Goal: Task Accomplishment & Management: Use online tool/utility

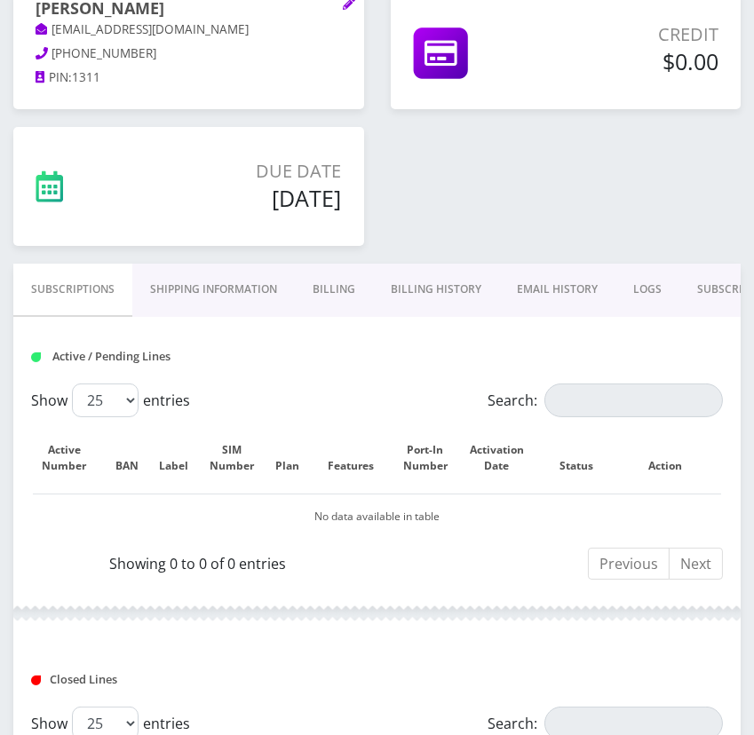
scroll to position [322, 0]
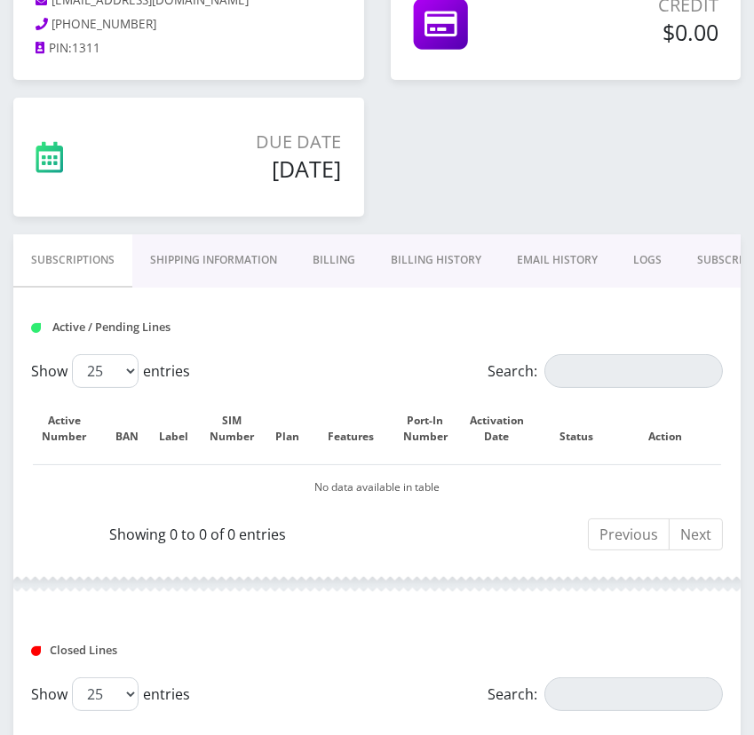
click at [416, 251] on link "Billing History" at bounding box center [436, 259] width 126 height 51
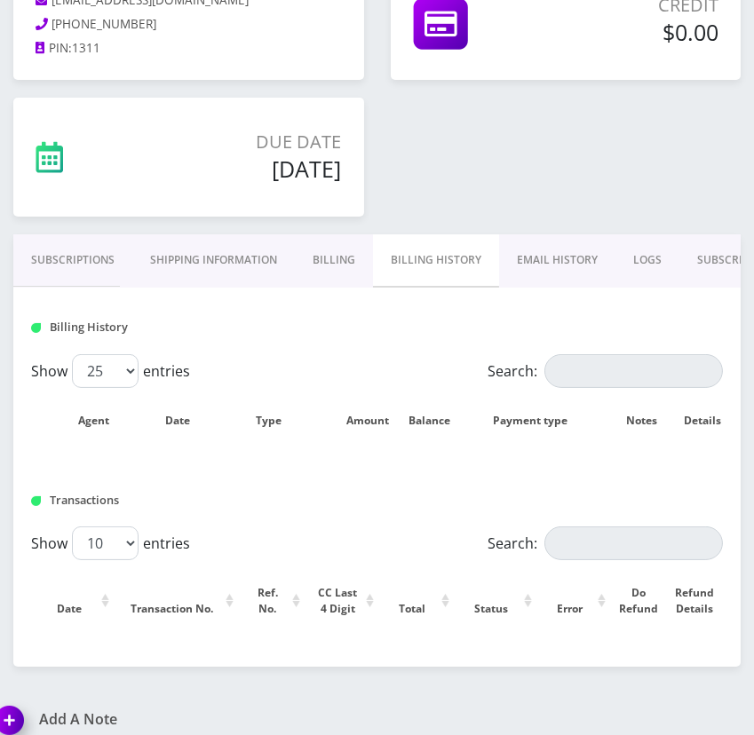
click at [509, 84] on div "Credit $0.00" at bounding box center [565, 29] width 377 height 137
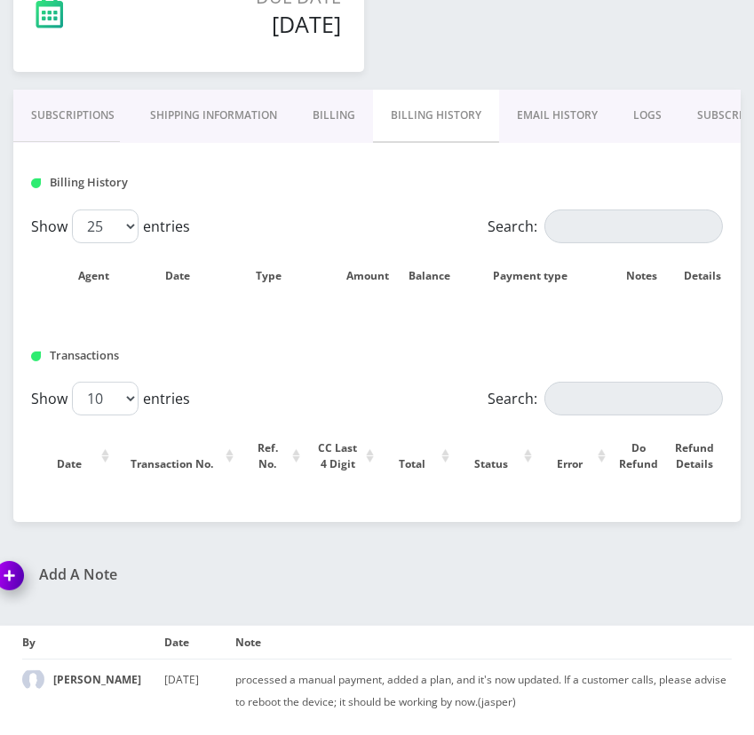
scroll to position [386, 0]
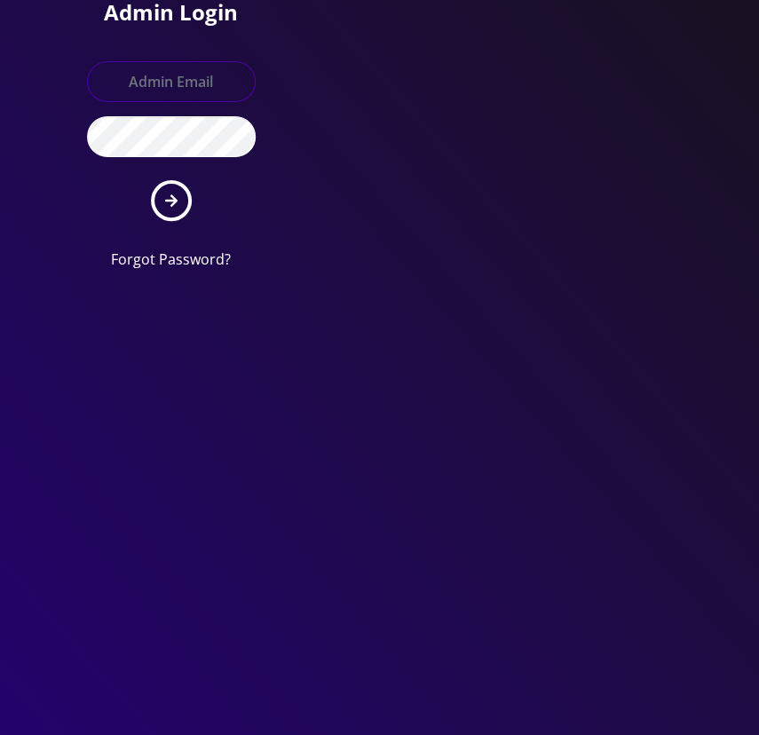
type input "[EMAIL_ADDRESS][DOMAIN_NAME]"
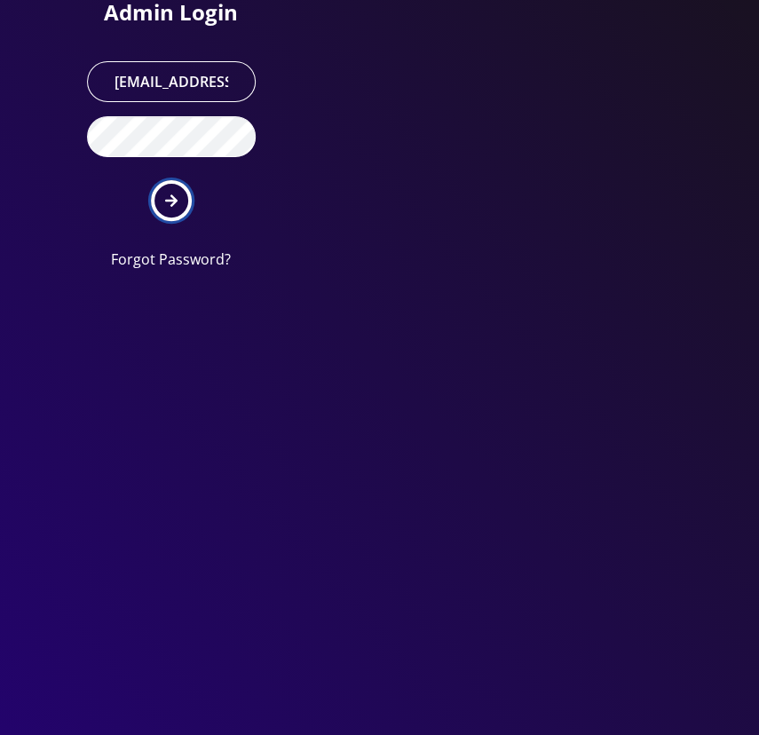
click at [177, 198] on icon "submit" at bounding box center [171, 201] width 12 height 14
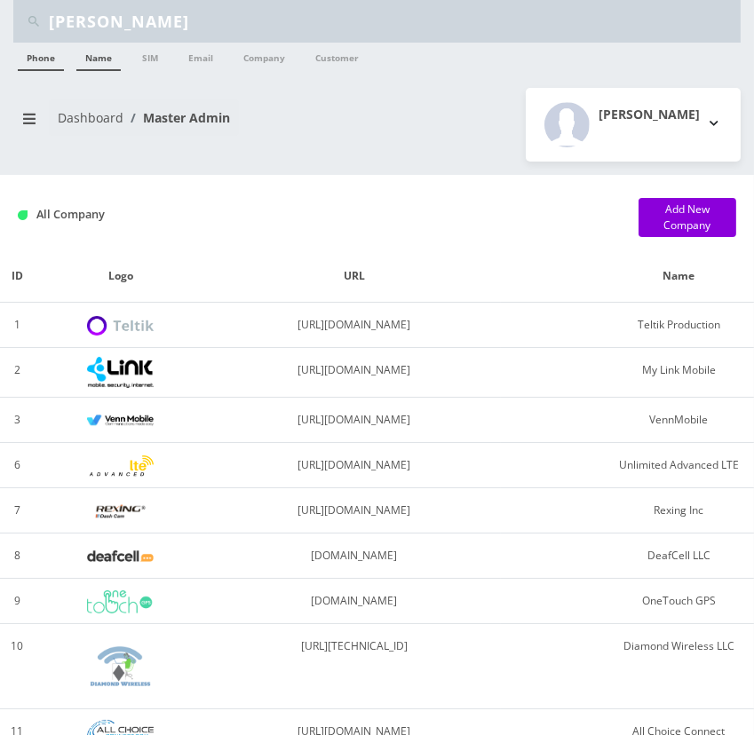
click at [99, 61] on link "Name" at bounding box center [98, 57] width 44 height 28
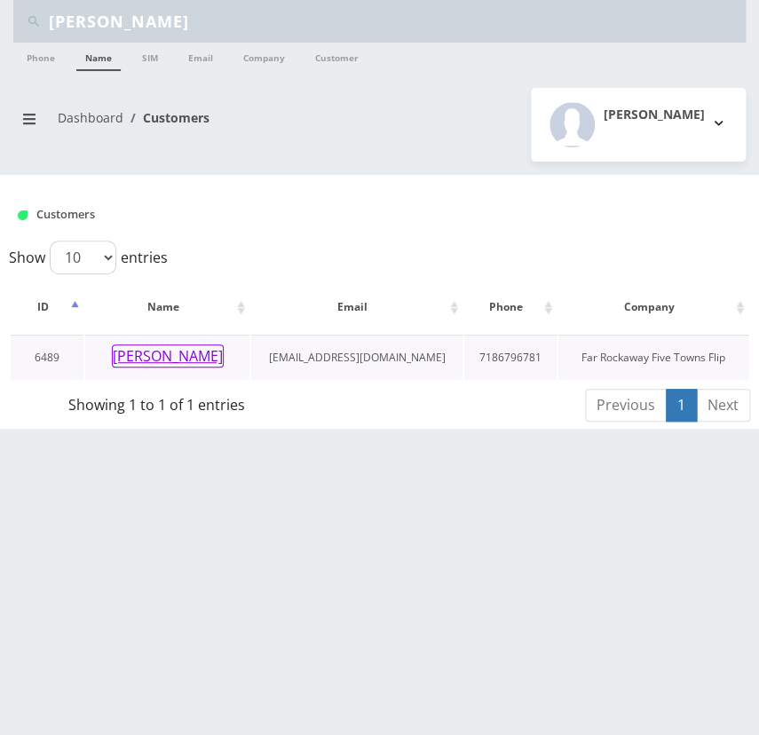
click at [163, 352] on button "chaya nuchomson" at bounding box center [168, 355] width 112 height 23
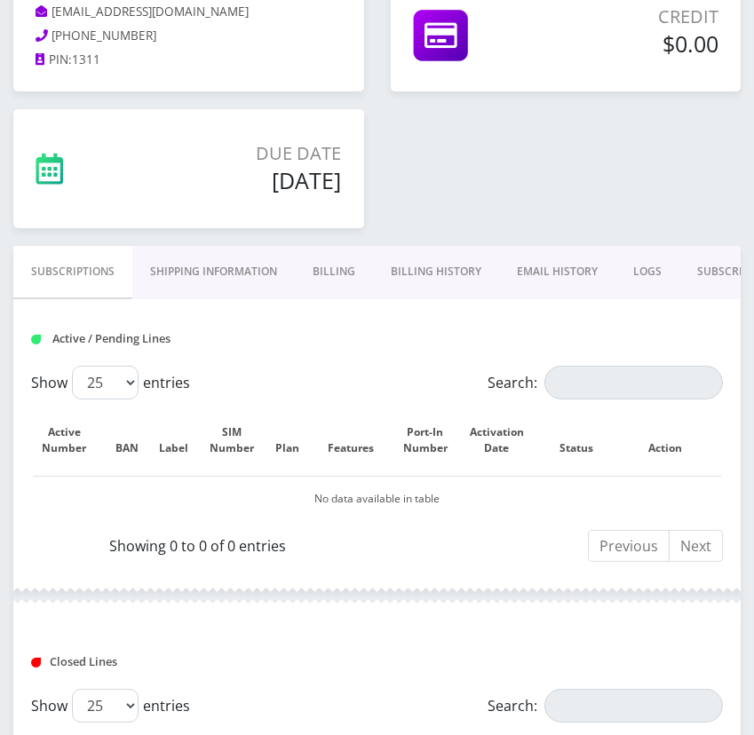
scroll to position [322, 0]
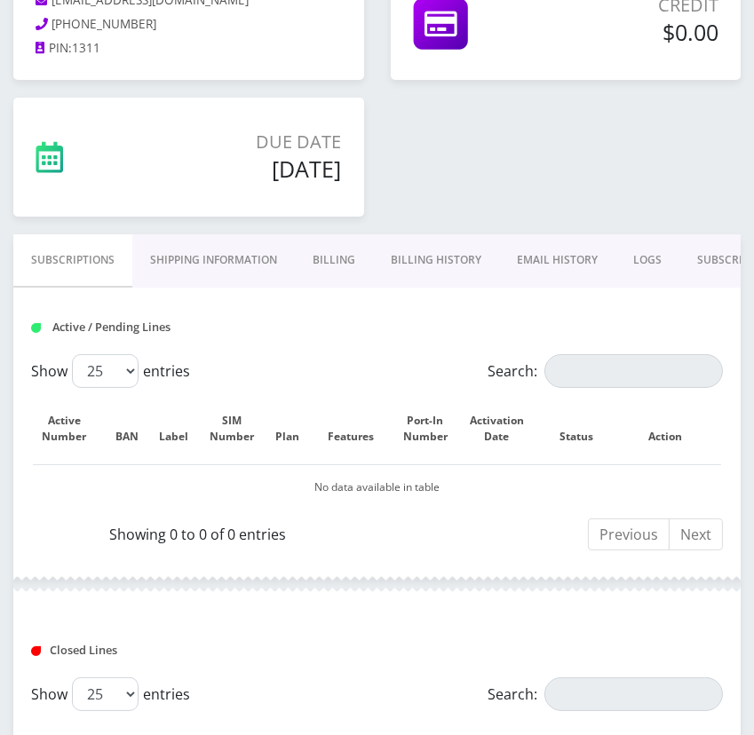
click at [424, 257] on link "Billing History" at bounding box center [436, 259] width 126 height 51
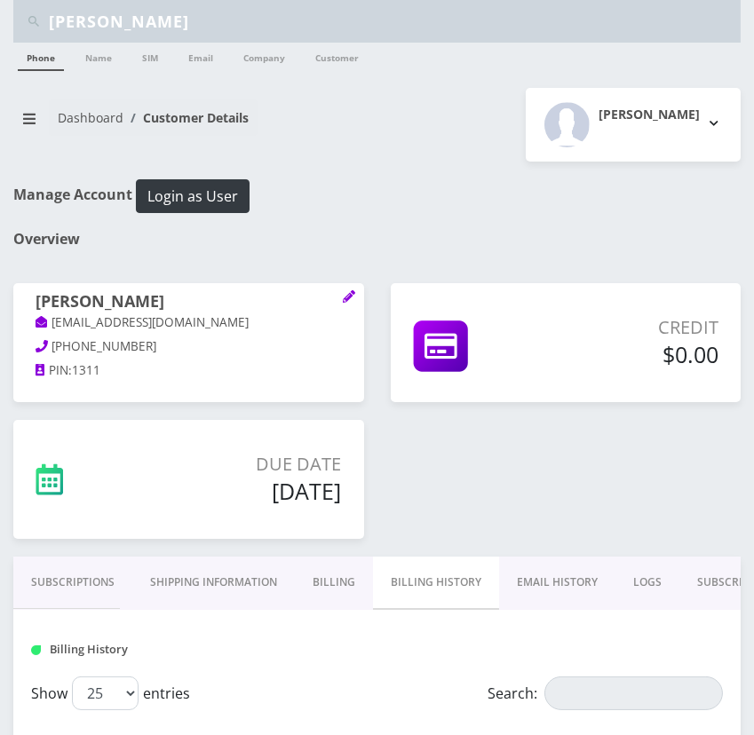
click at [252, 21] on input "chaya nuchomson" at bounding box center [392, 21] width 687 height 34
paste input "[PERSON_NAME]"
type input "Ben Feuchtwanger"
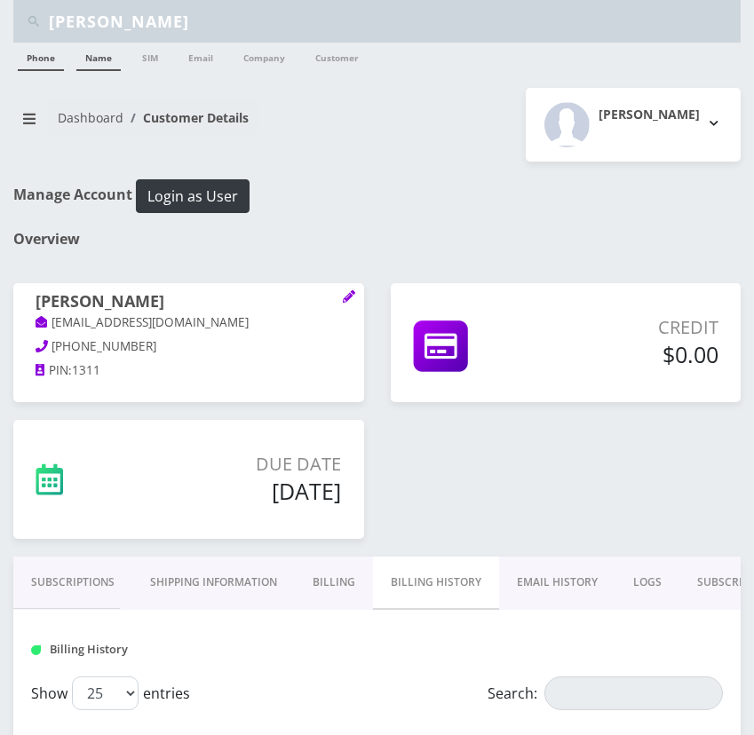
click at [116, 65] on link "Name" at bounding box center [98, 57] width 44 height 28
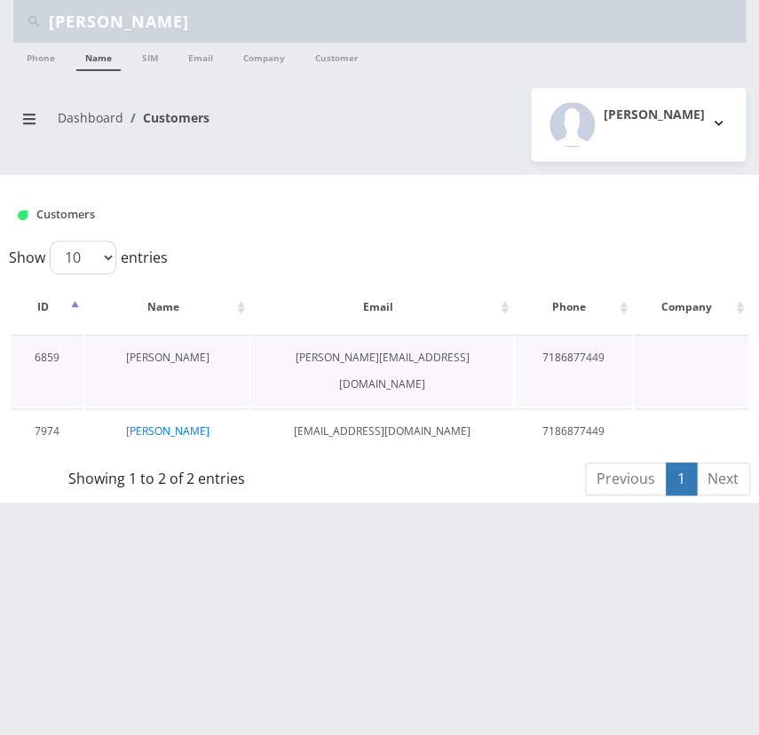
click at [161, 355] on link "[PERSON_NAME]" at bounding box center [167, 357] width 83 height 15
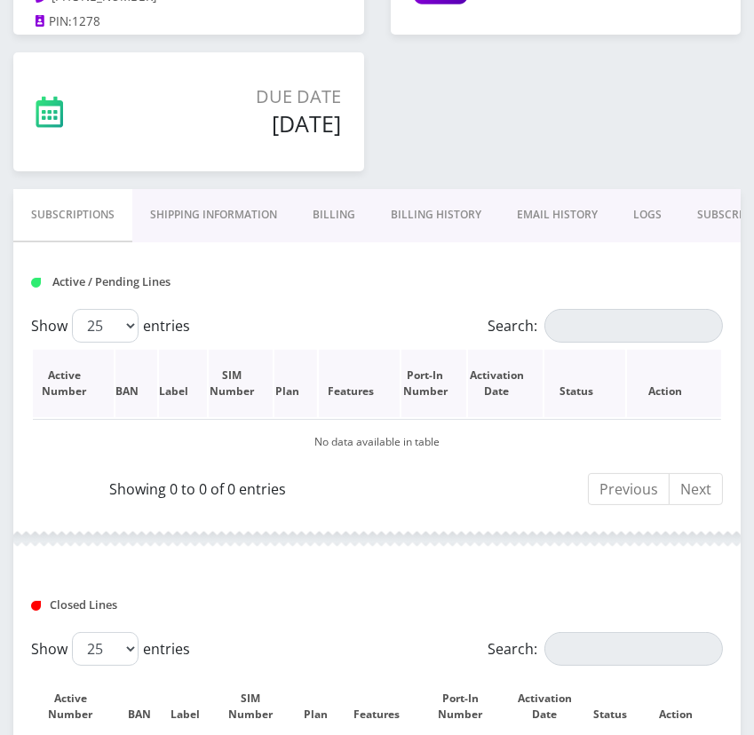
scroll to position [403, 0]
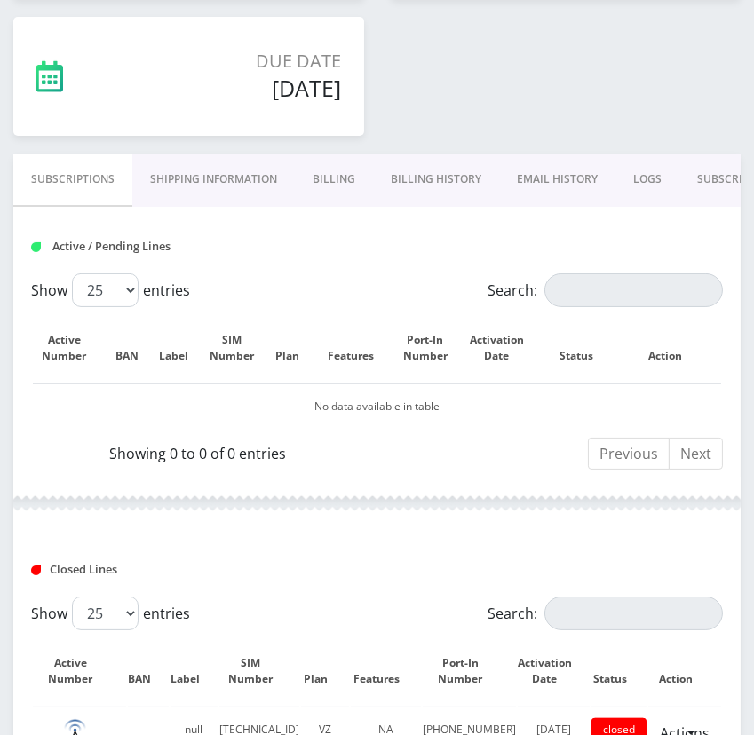
click at [337, 173] on link "Billing" at bounding box center [334, 179] width 78 height 51
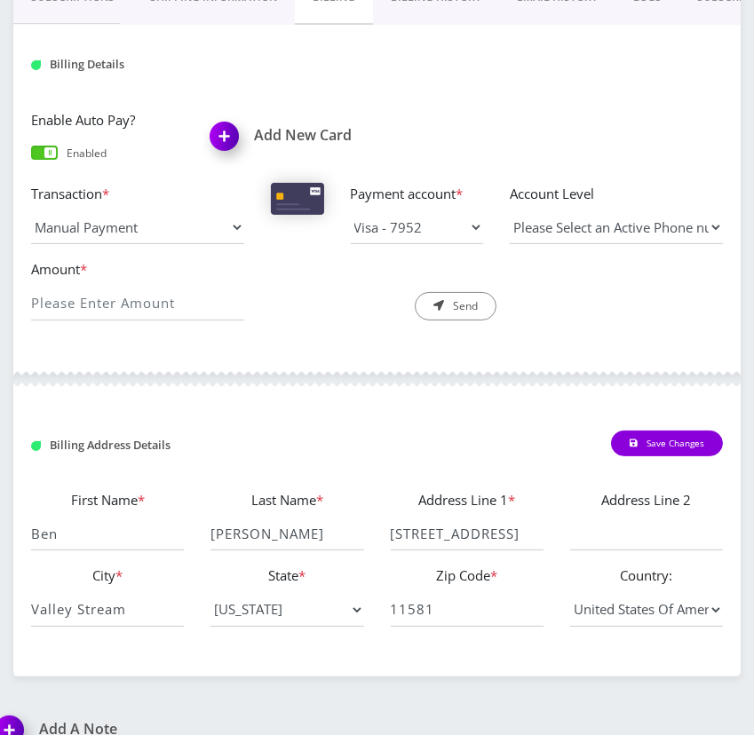
scroll to position [402, 0]
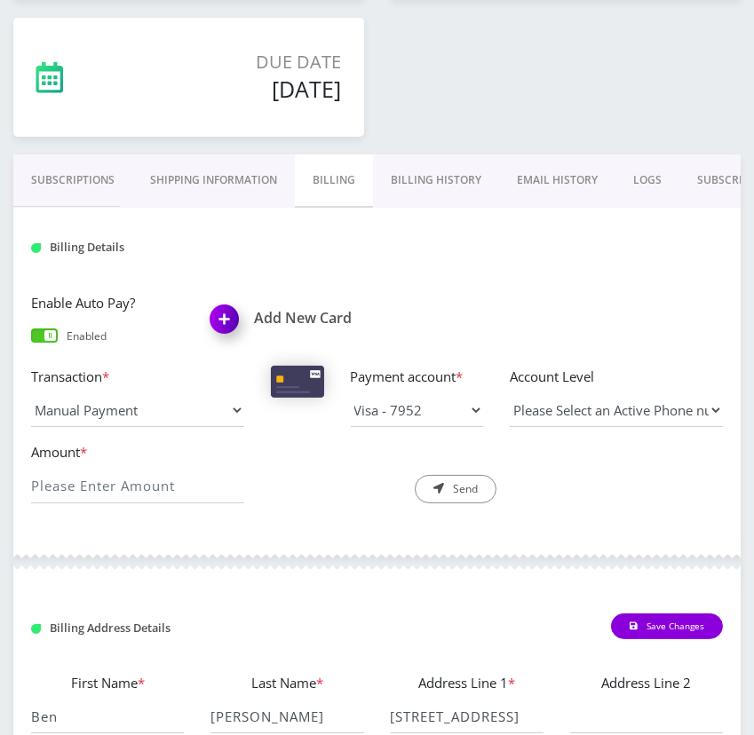
click at [97, 178] on link "Subscriptions" at bounding box center [72, 179] width 119 height 51
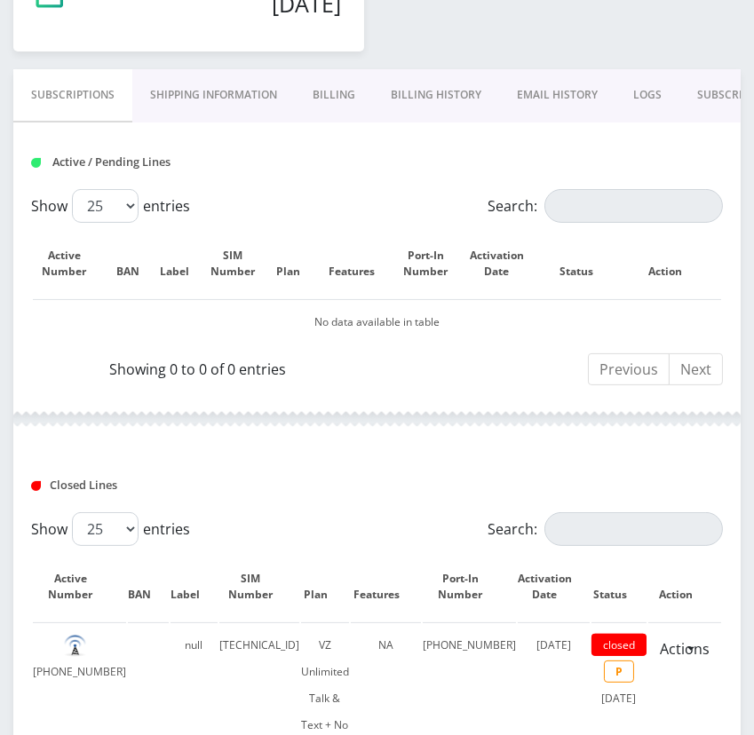
scroll to position [483, 0]
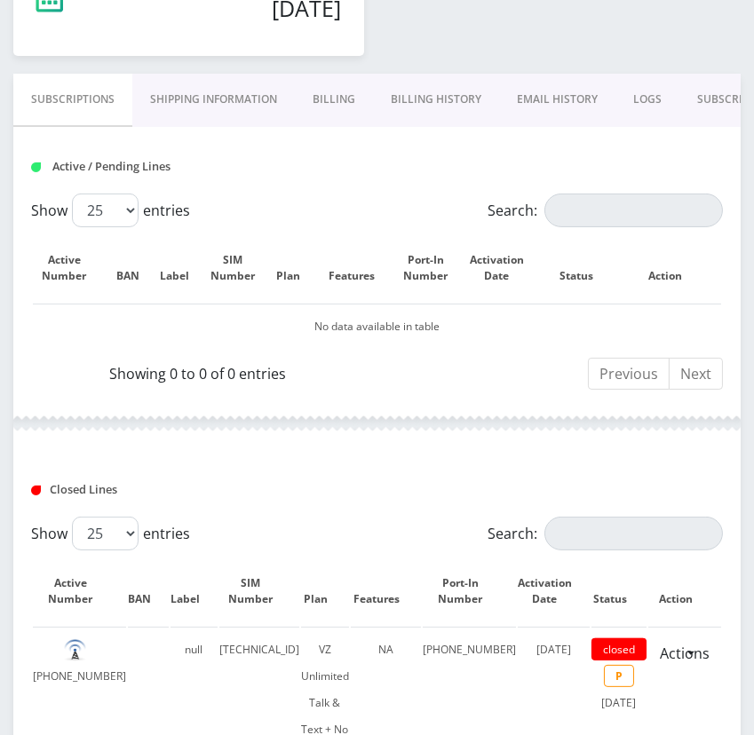
click at [398, 96] on link "Billing History" at bounding box center [436, 99] width 126 height 51
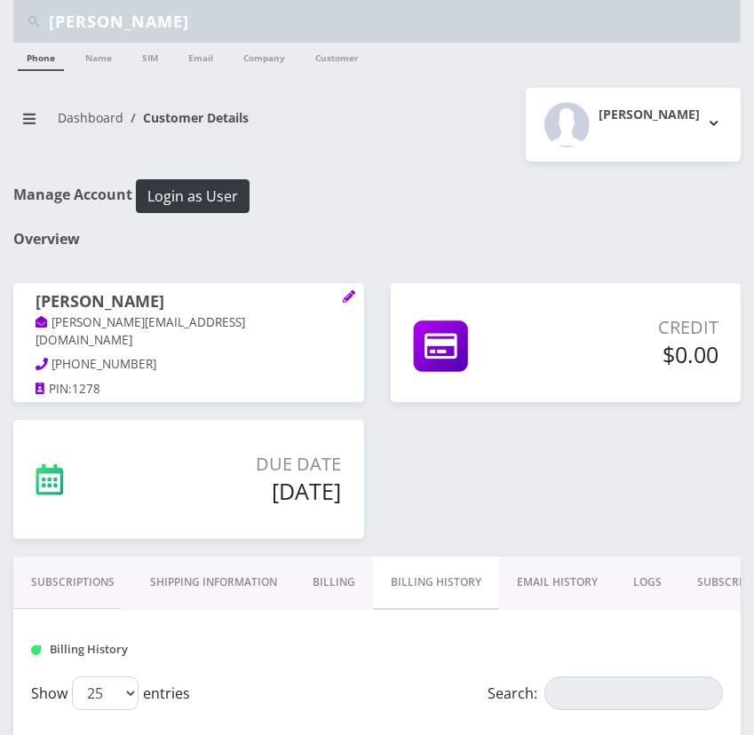
click at [134, 7] on input "[PERSON_NAME]" at bounding box center [392, 21] width 687 height 34
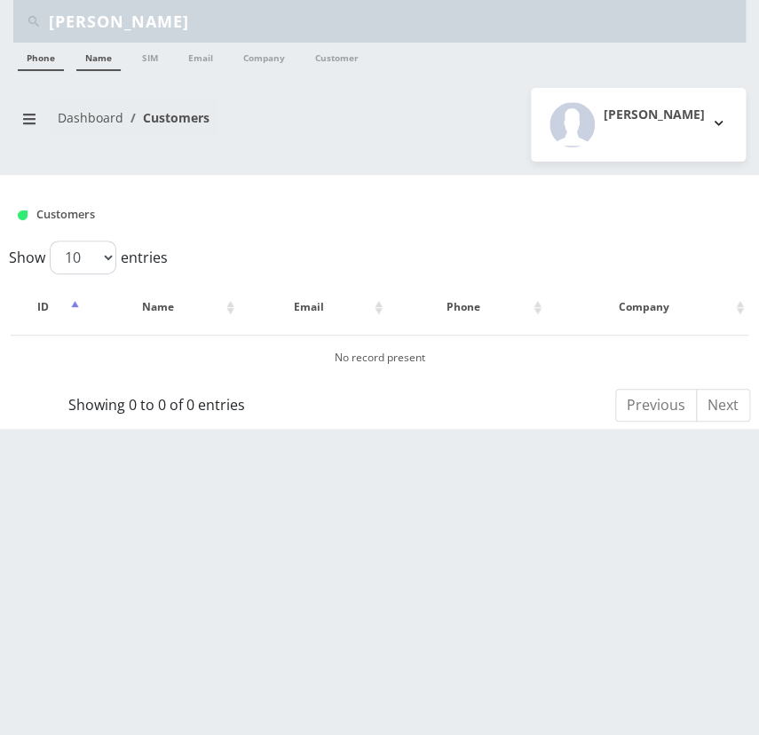
click at [113, 62] on link "Name" at bounding box center [98, 57] width 44 height 28
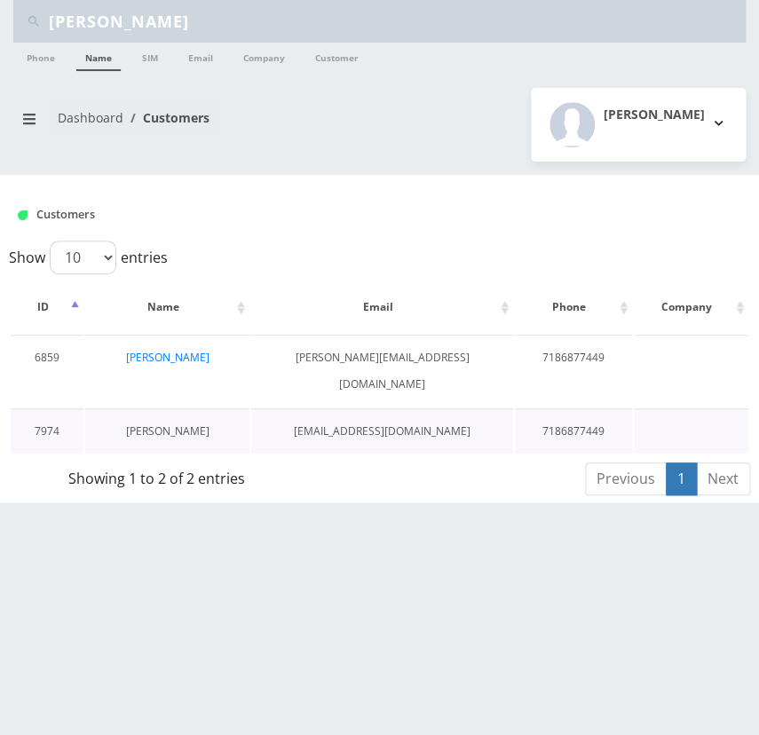
click at [200, 423] on link "[PERSON_NAME]" at bounding box center [167, 430] width 83 height 15
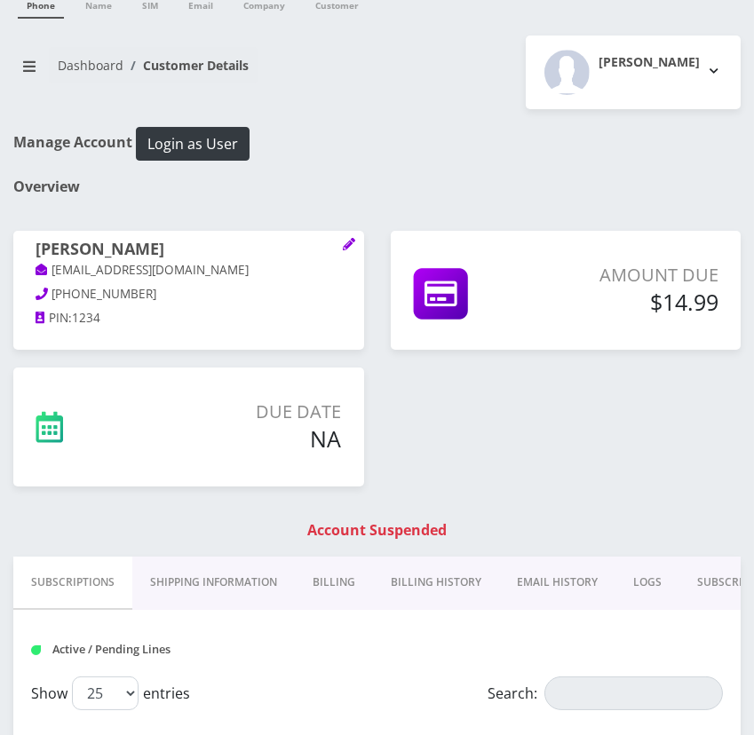
scroll to position [161, 0]
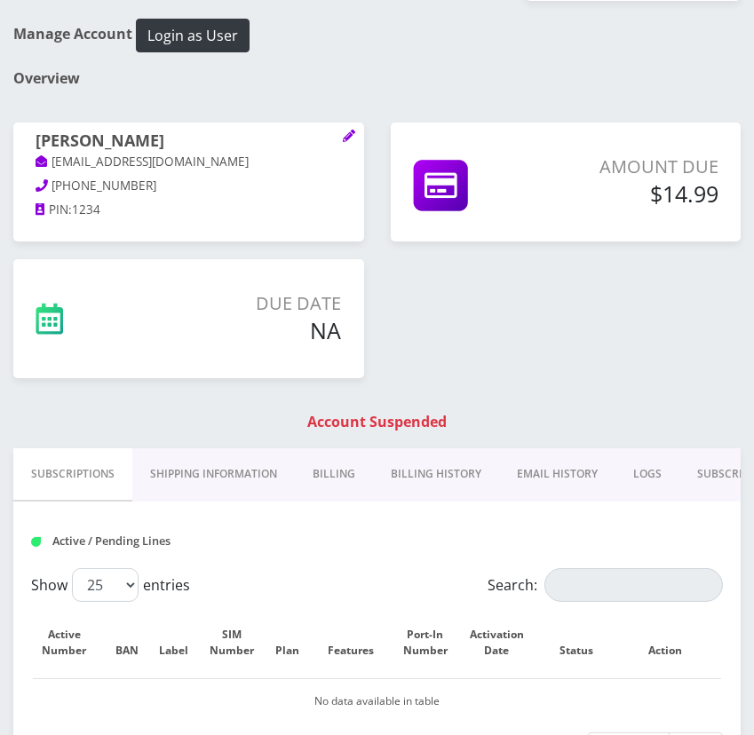
click at [349, 470] on link "Billing" at bounding box center [334, 473] width 78 height 51
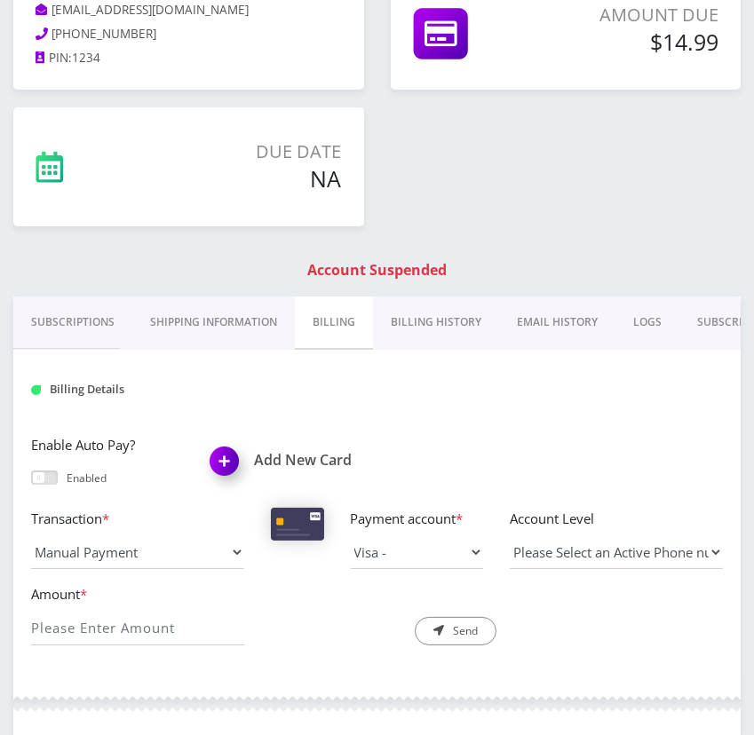
scroll to position [322, 0]
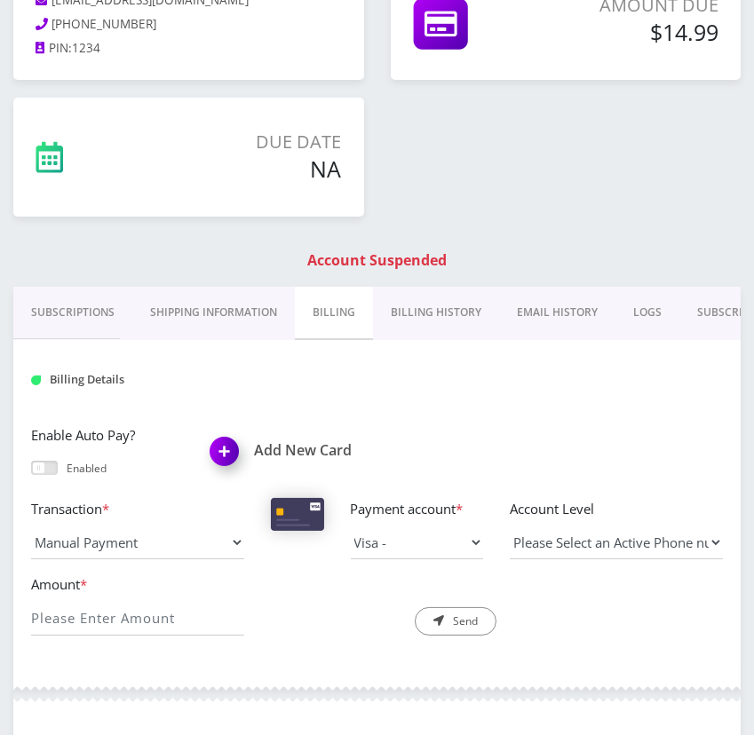
click at [400, 320] on link "Billing History" at bounding box center [436, 312] width 126 height 51
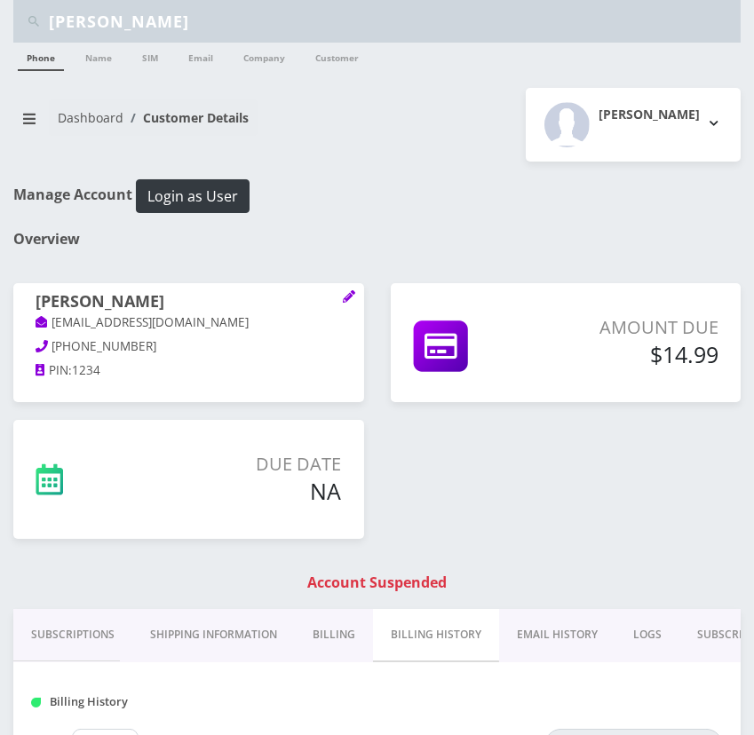
click at [192, 24] on input "[PERSON_NAME]" at bounding box center [392, 21] width 687 height 34
click at [192, 24] on input "Ben Feuchtwanger" at bounding box center [392, 21] width 687 height 34
paste input "5165783459"
type input "5165783459"
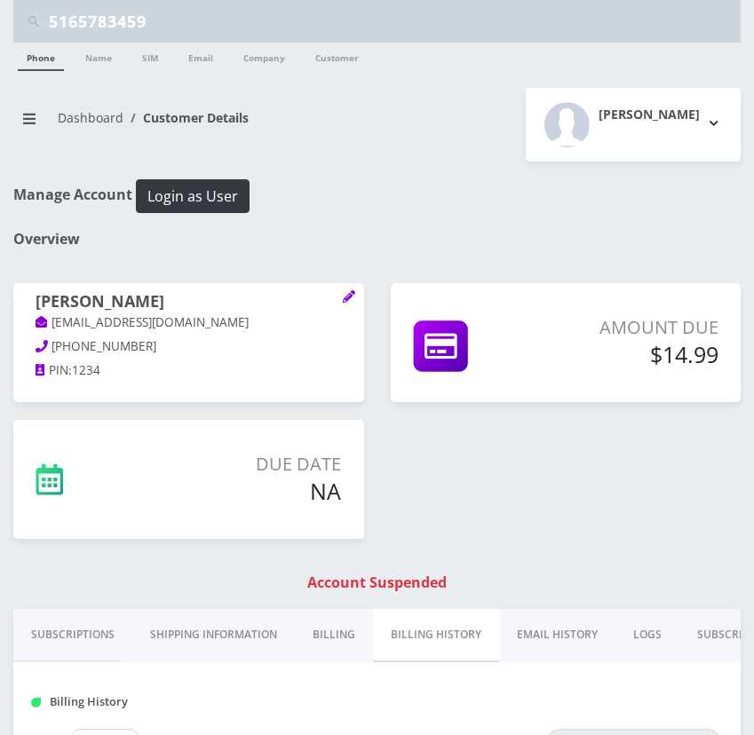
click at [58, 58] on link "Phone" at bounding box center [41, 57] width 46 height 28
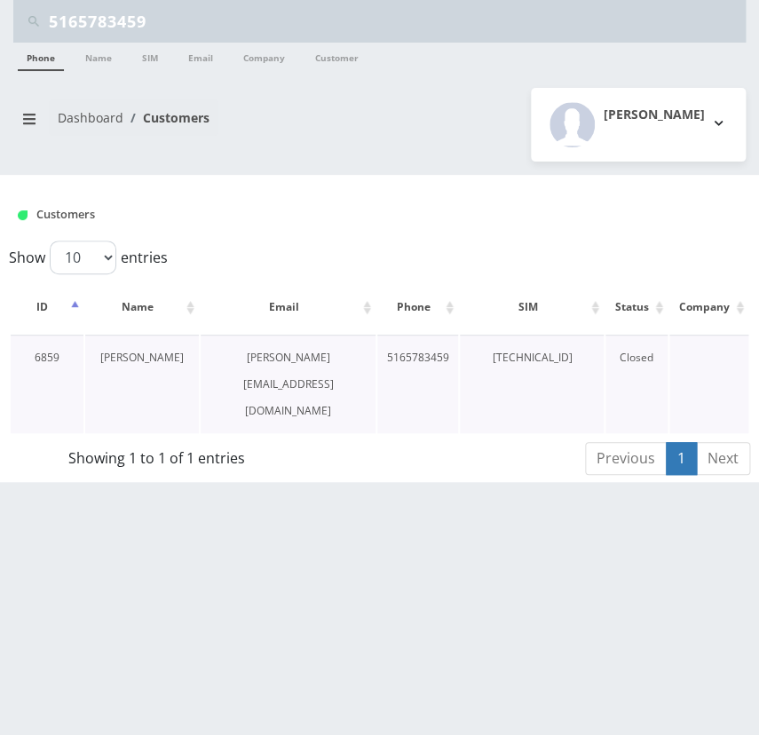
click at [153, 355] on link "[PERSON_NAME]" at bounding box center [141, 357] width 83 height 15
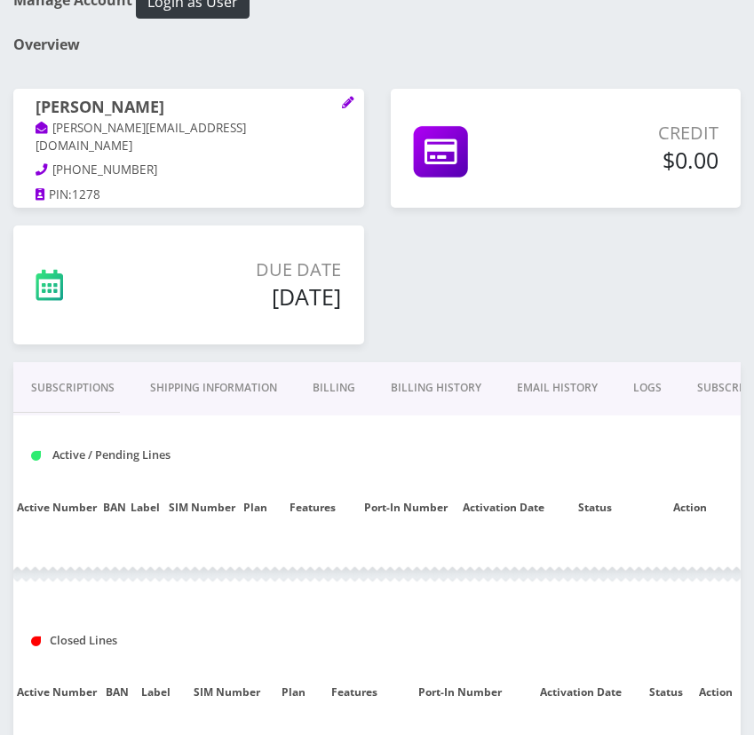
type input "5165783459"
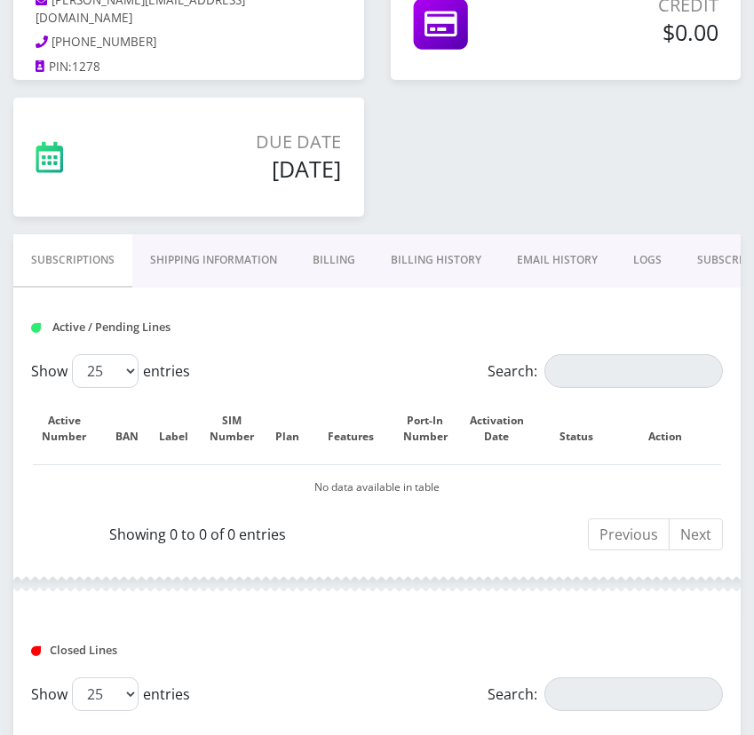
scroll to position [0, 96]
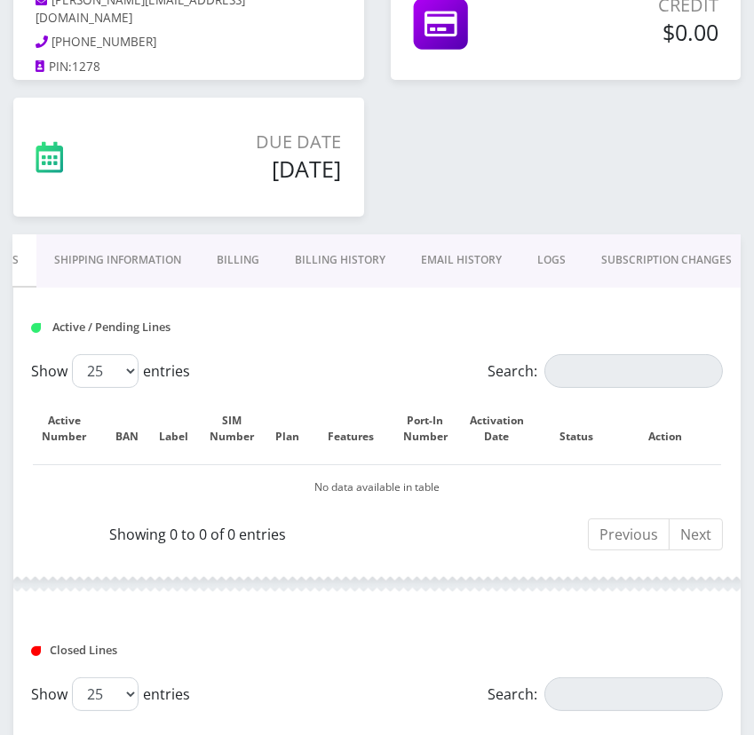
click at [438, 247] on link "EMAIL HISTORY" at bounding box center [461, 259] width 116 height 51
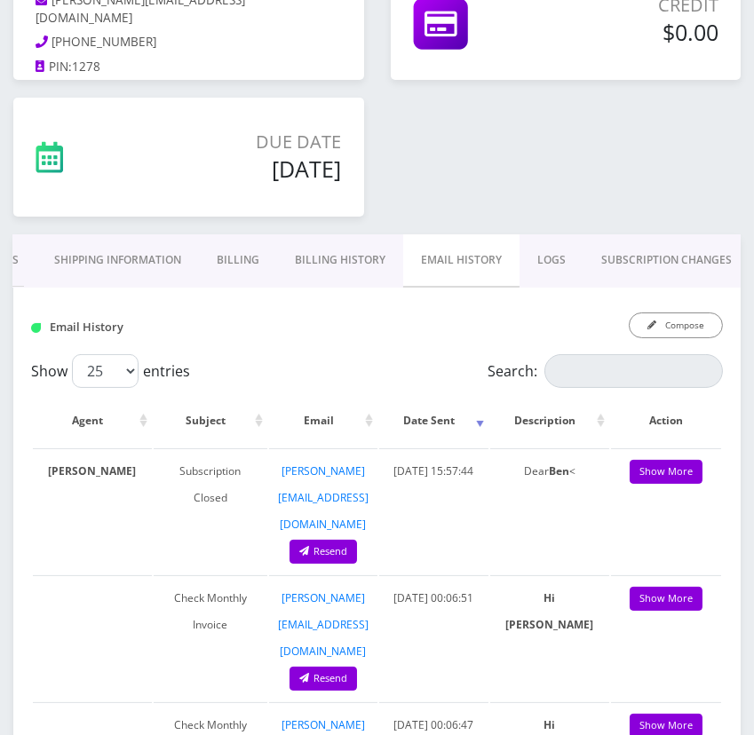
click at [359, 259] on link "Billing History" at bounding box center [340, 259] width 126 height 51
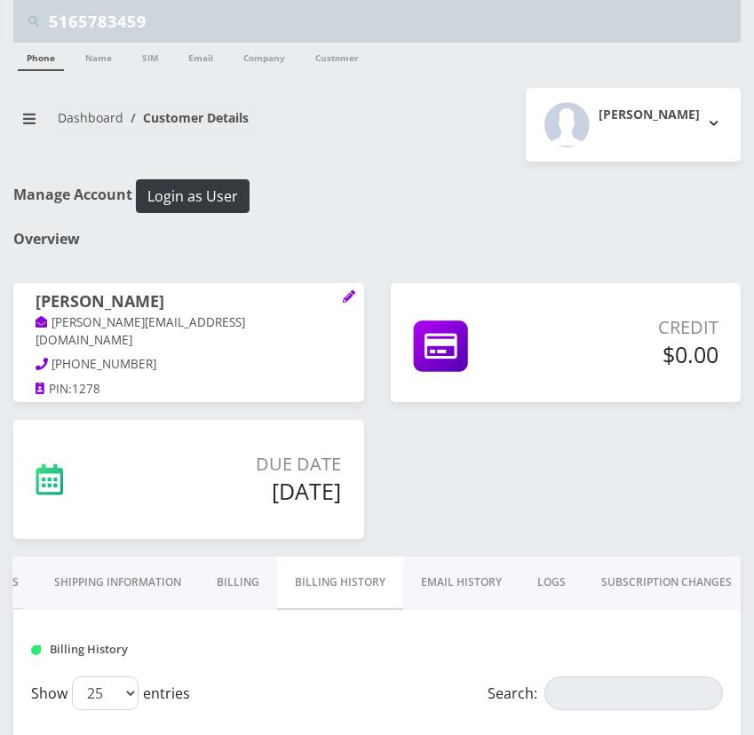
click at [188, 23] on input "5165783459" at bounding box center [392, 21] width 687 height 34
paste input "9297376884"
type input "9297376884"
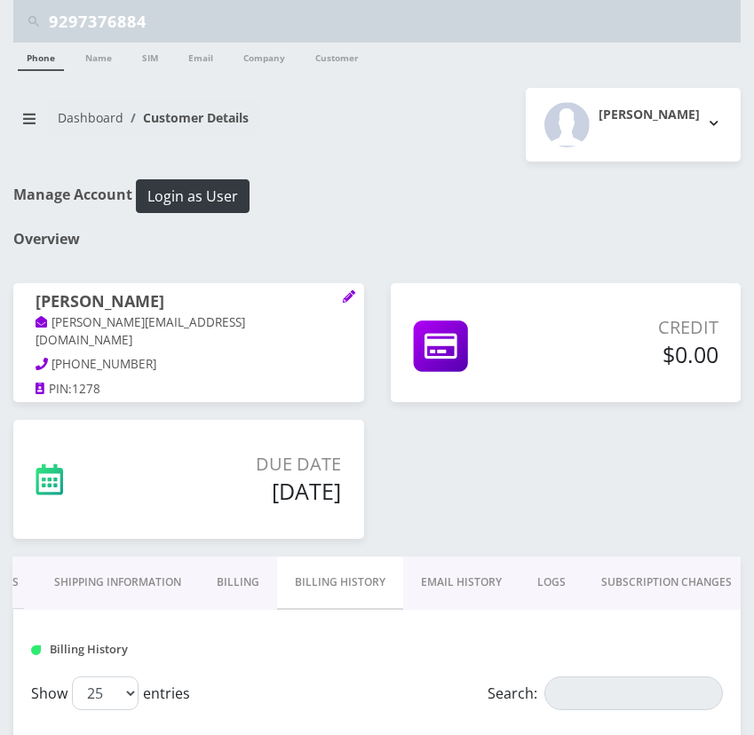
click at [2, 73] on div "Phone Name SIM Email Company Customer" at bounding box center [377, 65] width 754 height 45
click at [62, 63] on link "Phone" at bounding box center [41, 57] width 46 height 28
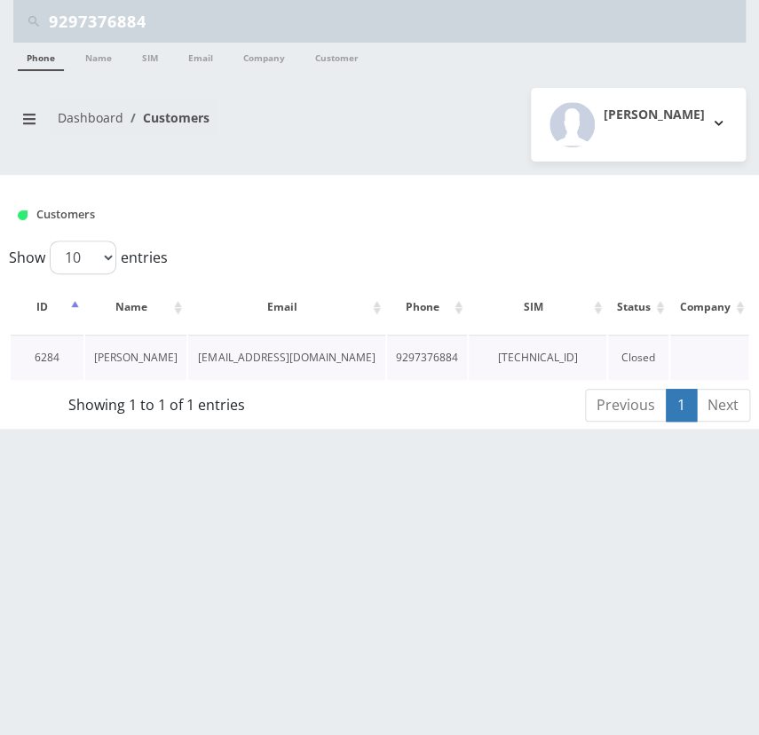
click at [145, 352] on link "[PERSON_NAME]" at bounding box center [135, 357] width 83 height 15
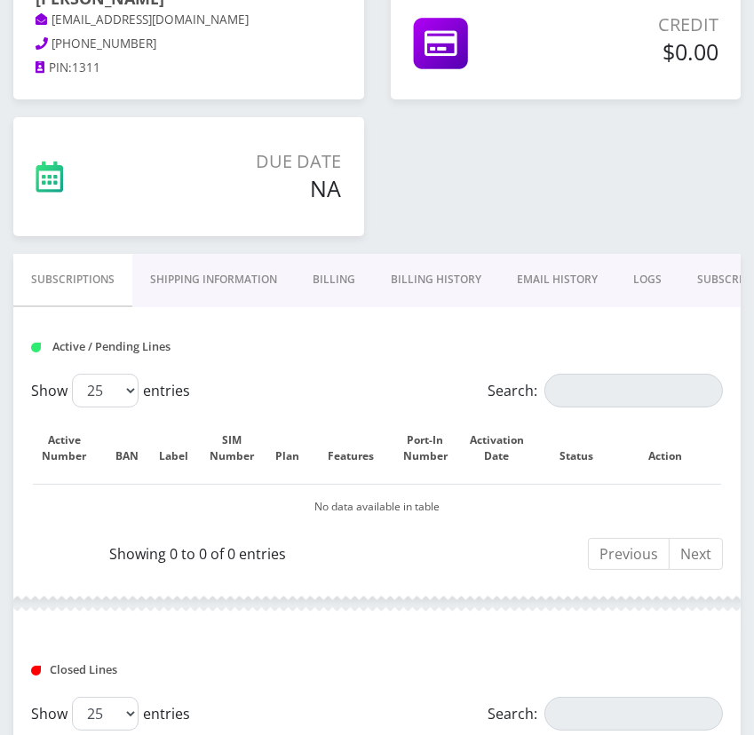
scroll to position [273, 0]
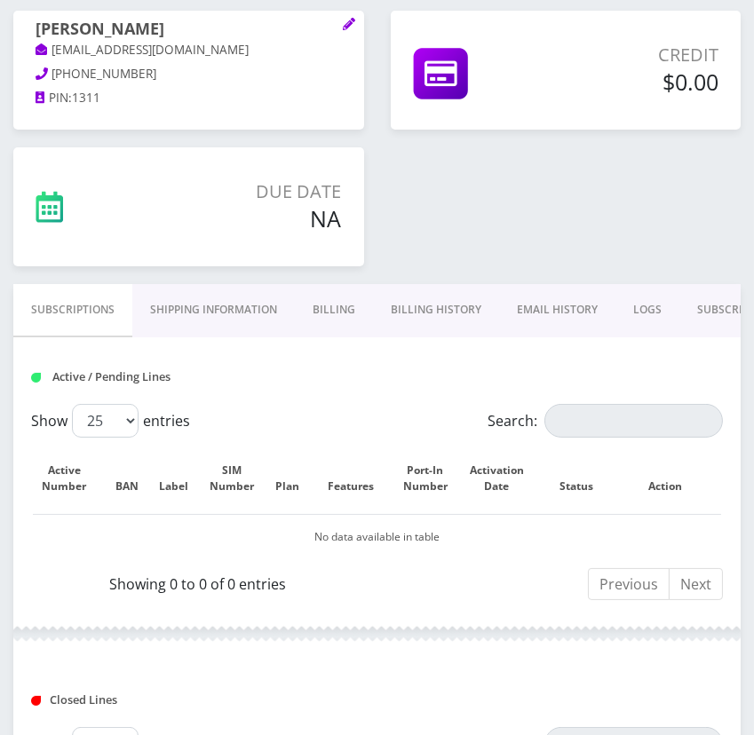
click at [295, 305] on link "Billing" at bounding box center [334, 309] width 78 height 51
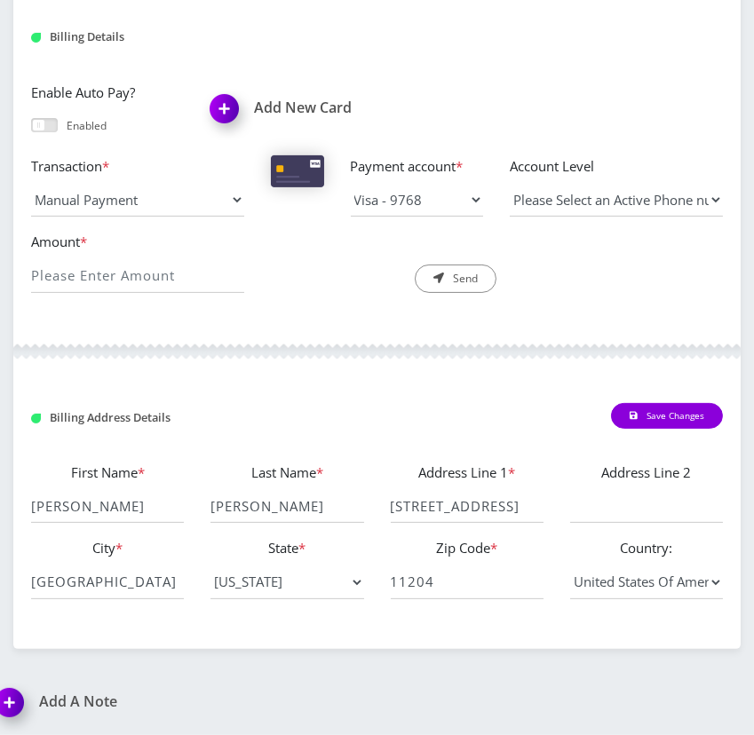
scroll to position [130, 0]
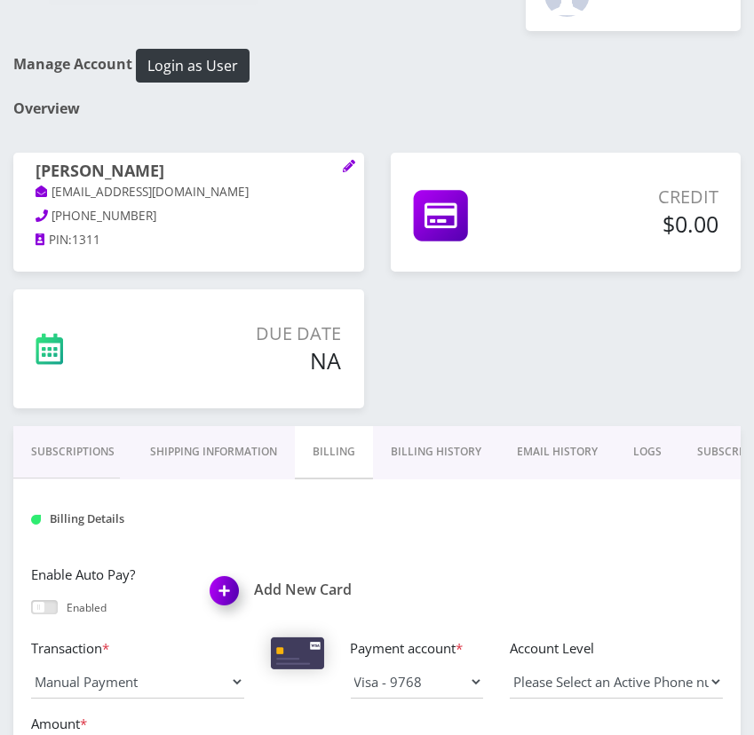
click at [432, 443] on link "Billing History" at bounding box center [436, 451] width 126 height 51
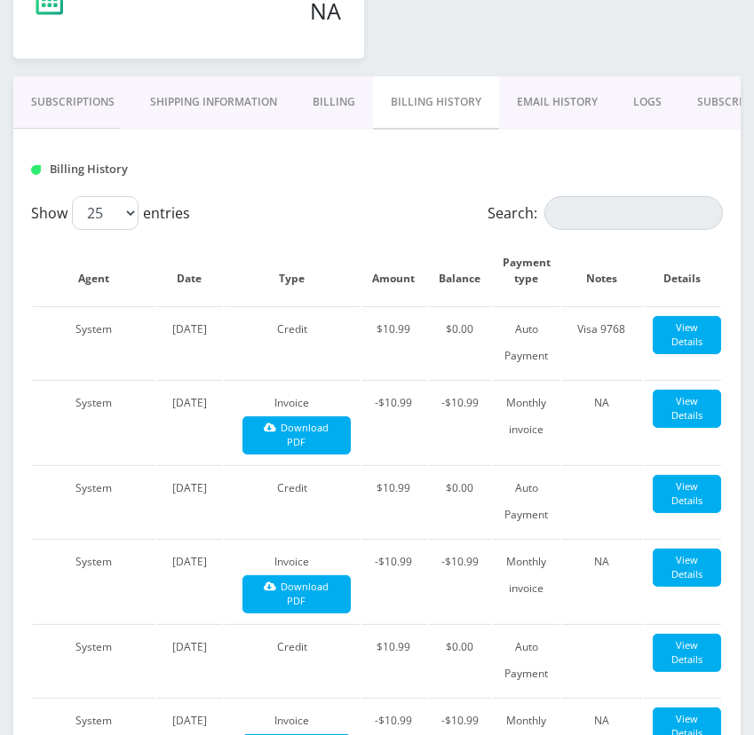
scroll to position [453, 0]
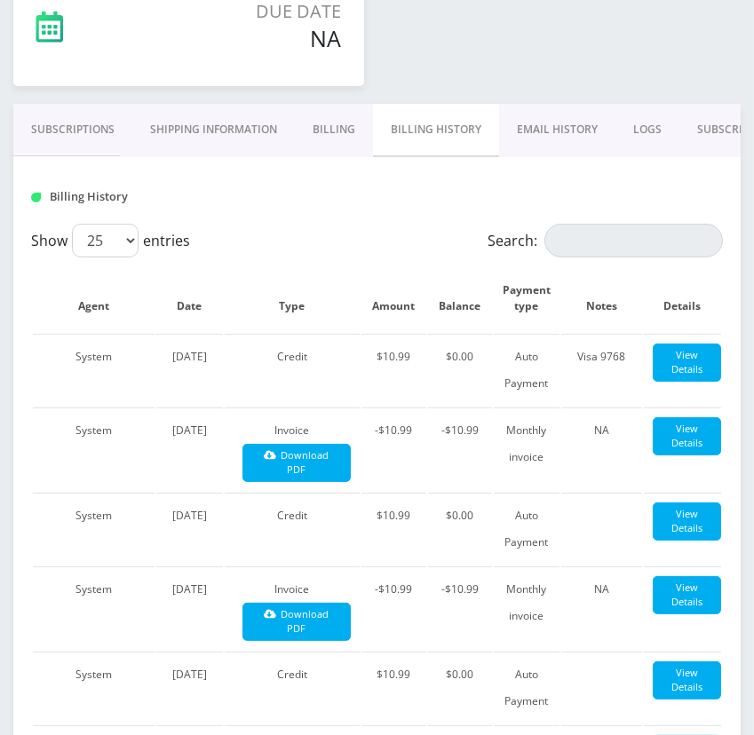
click at [47, 115] on link "Subscriptions" at bounding box center [72, 129] width 119 height 51
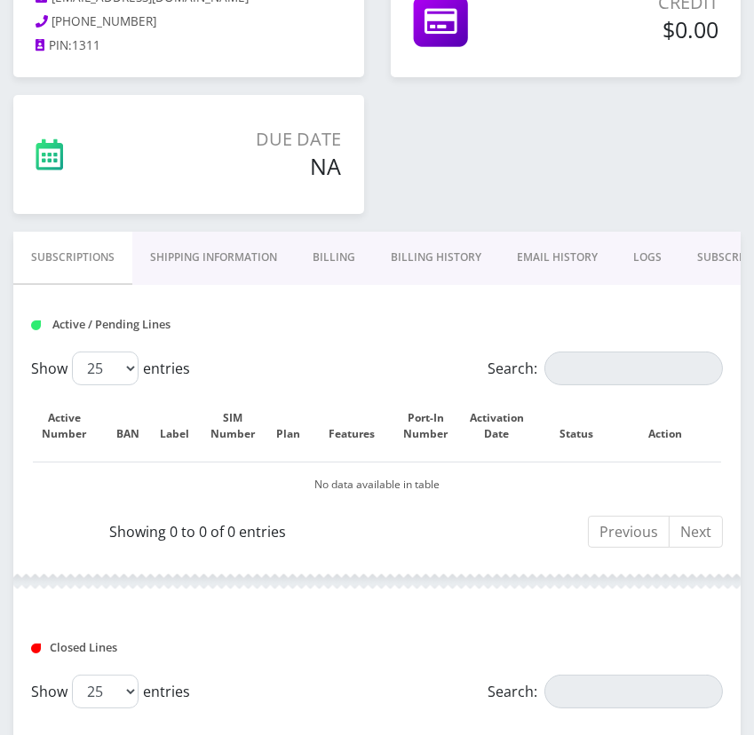
scroll to position [353, 0]
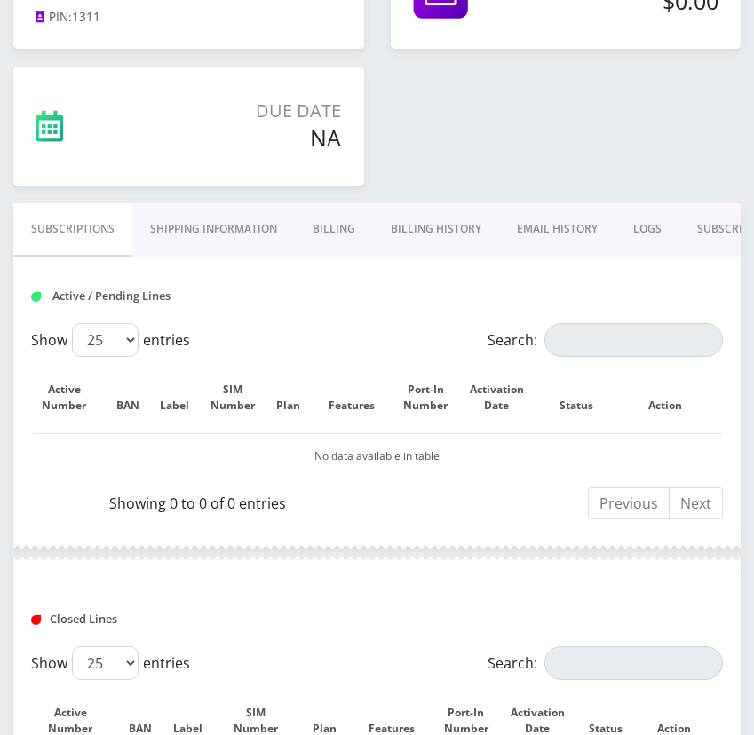
click at [407, 223] on link "Billing History" at bounding box center [436, 228] width 126 height 51
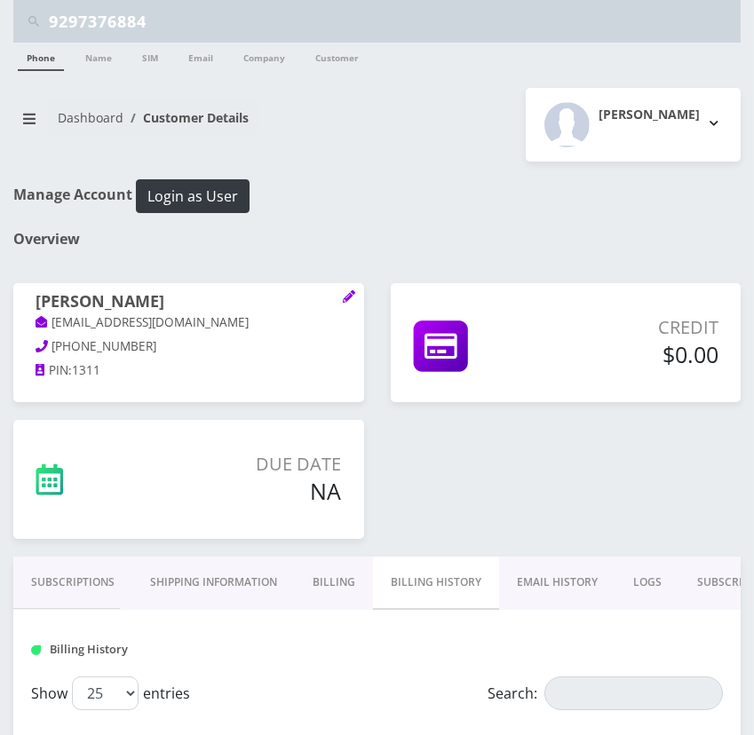
click at [143, 28] on input "9297376884" at bounding box center [392, 21] width 687 height 34
paste input "[PERSON_NAME]"
type input "[PERSON_NAME]"
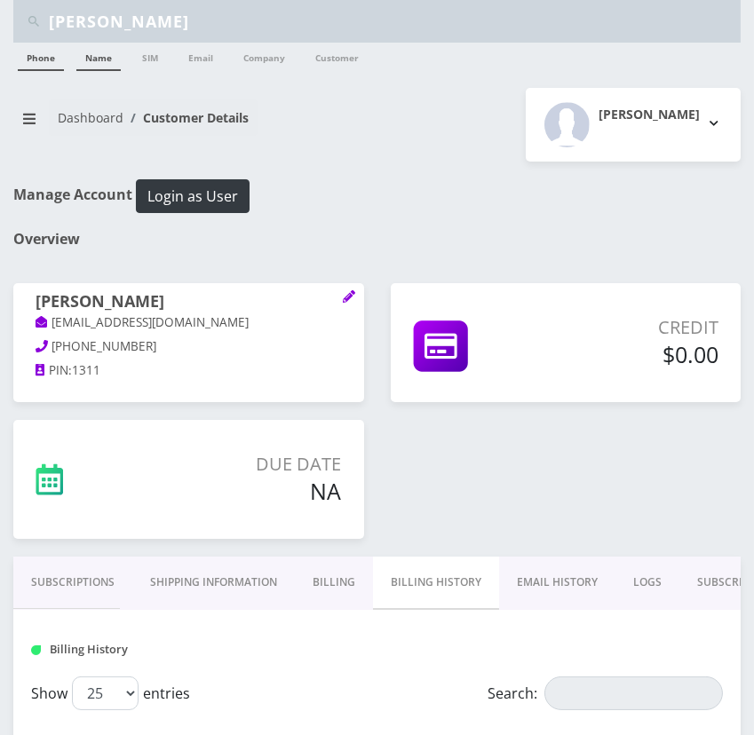
click at [101, 61] on link "Name" at bounding box center [98, 57] width 44 height 28
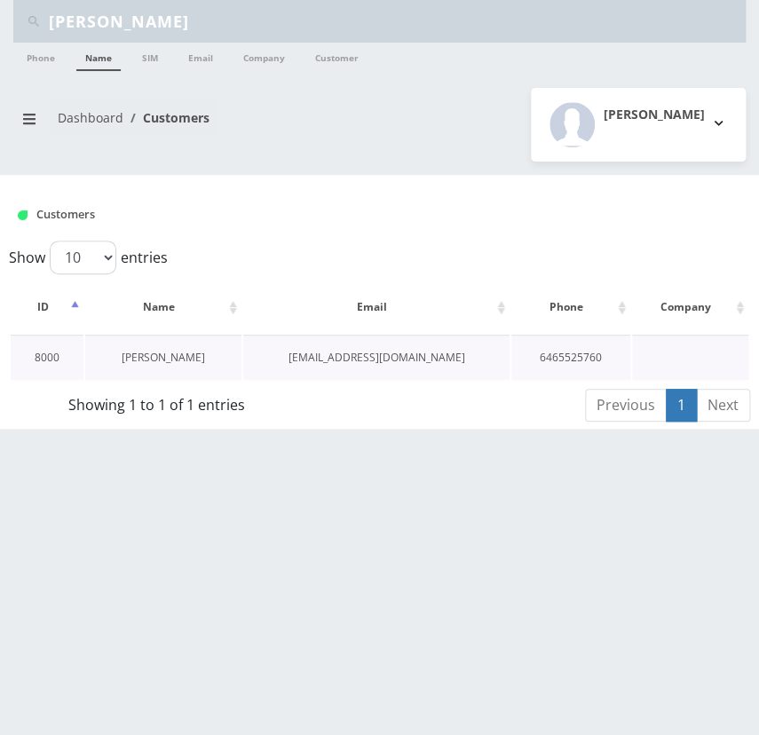
click at [160, 357] on link "[PERSON_NAME]" at bounding box center [163, 357] width 83 height 15
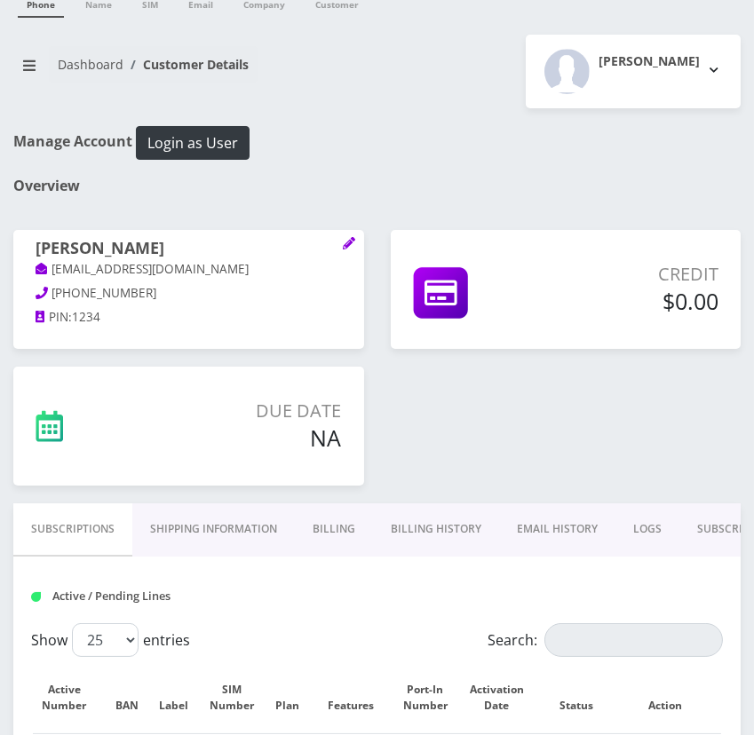
scroll to position [80, 0]
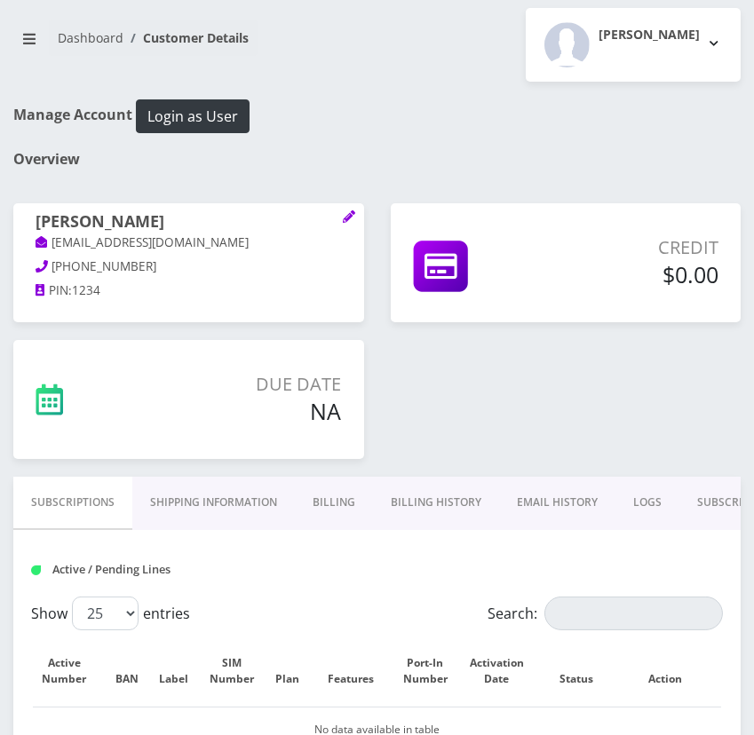
click at [471, 497] on link "Billing History" at bounding box center [436, 502] width 126 height 51
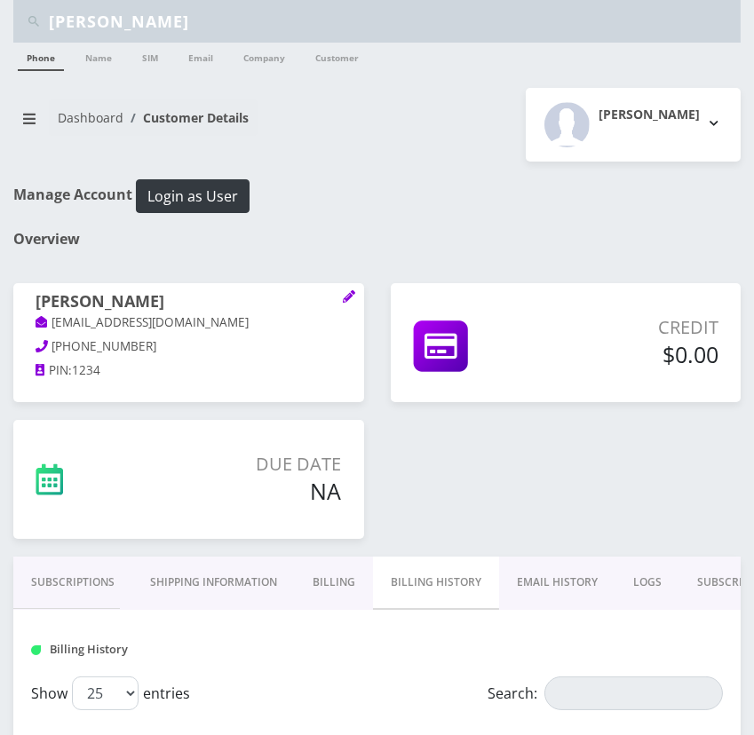
click at [194, 29] on input "[PERSON_NAME]" at bounding box center [392, 21] width 687 height 34
paste input "[PERSON_NAME]"
type input "[PERSON_NAME]"
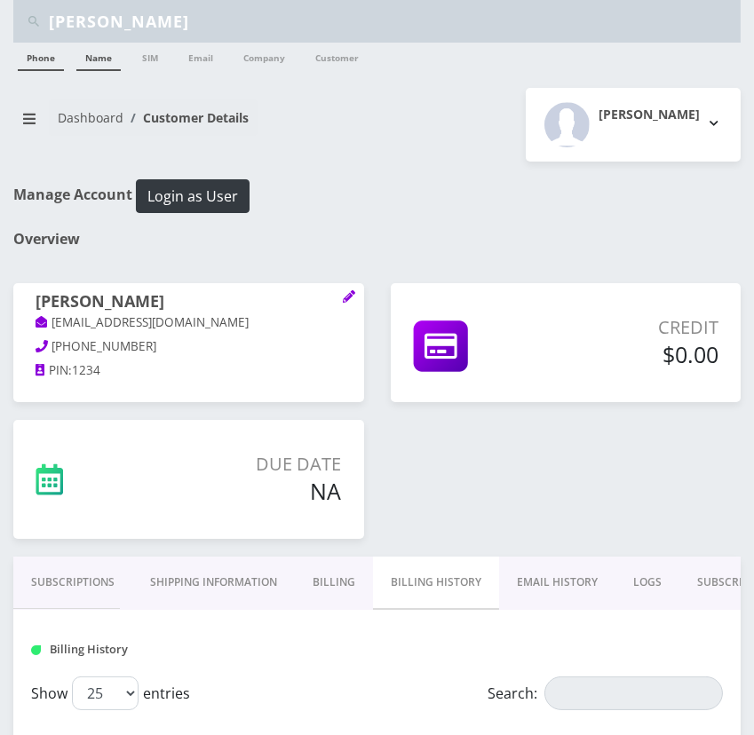
click at [97, 63] on link "Name" at bounding box center [98, 57] width 44 height 28
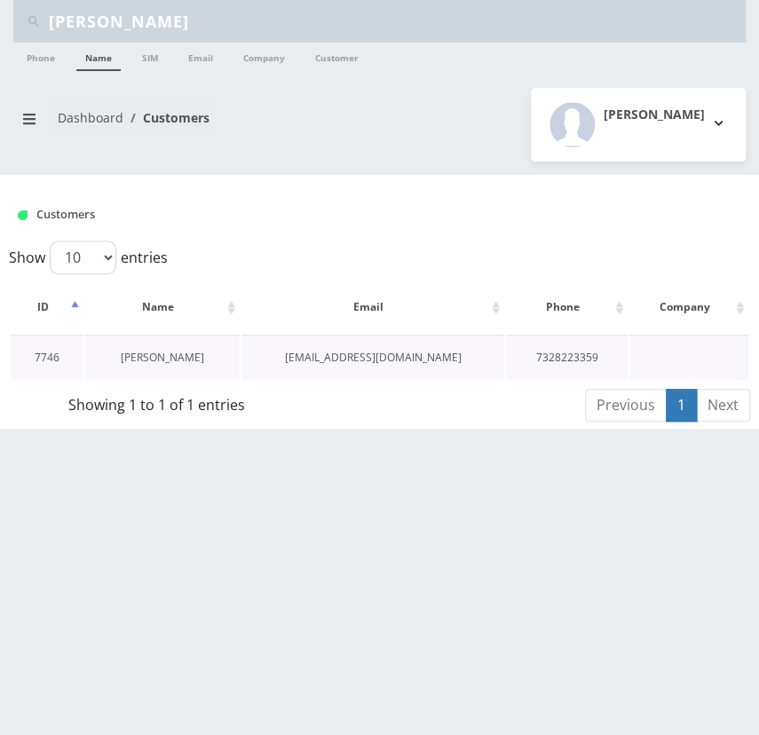
click at [170, 357] on link "[PERSON_NAME]" at bounding box center [162, 357] width 83 height 15
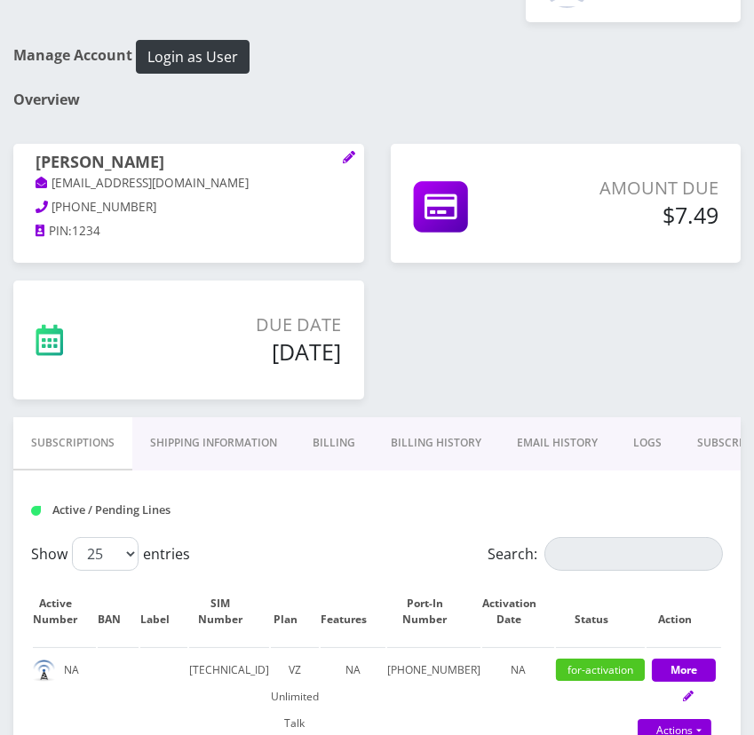
scroll to position [137, 0]
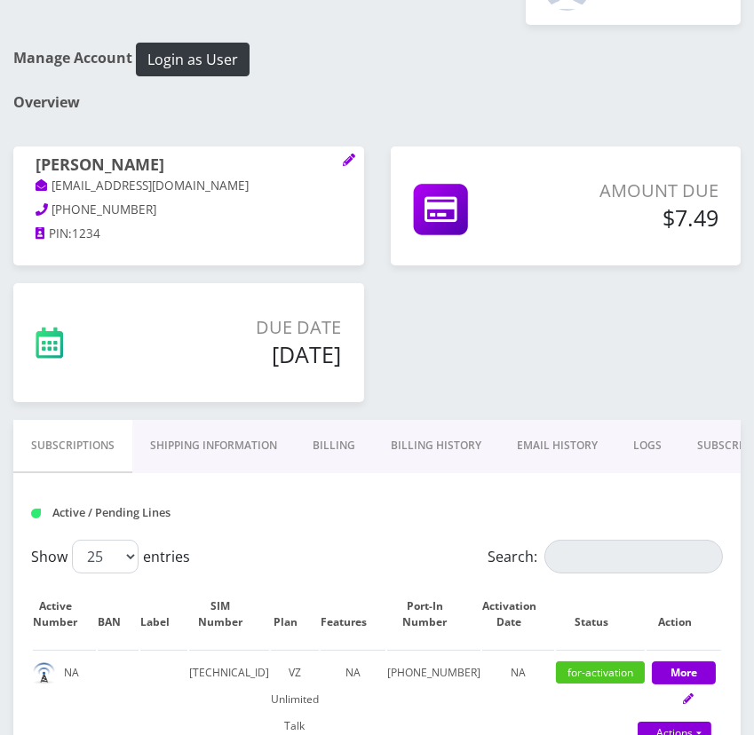
click at [330, 446] on link "Billing" at bounding box center [334, 445] width 78 height 51
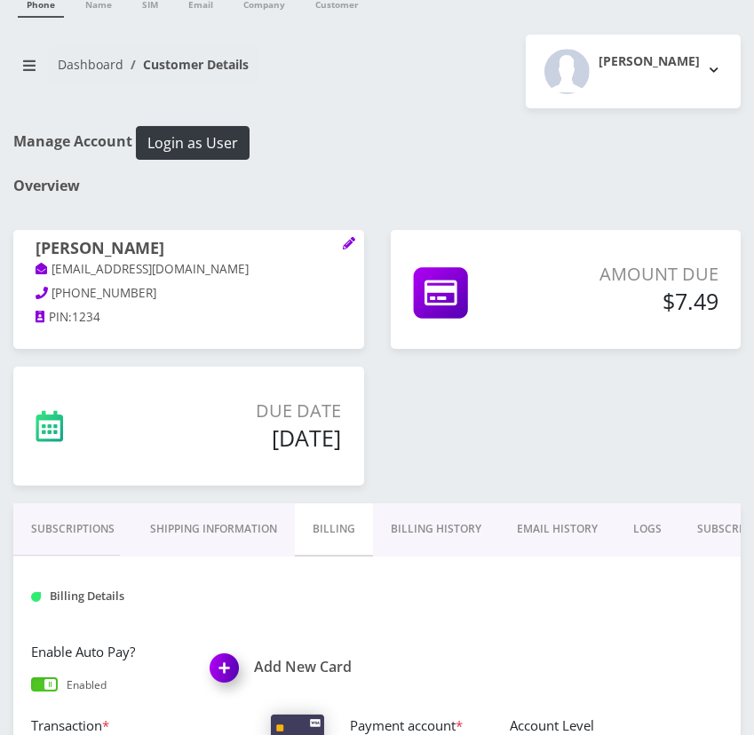
scroll to position [50, 0]
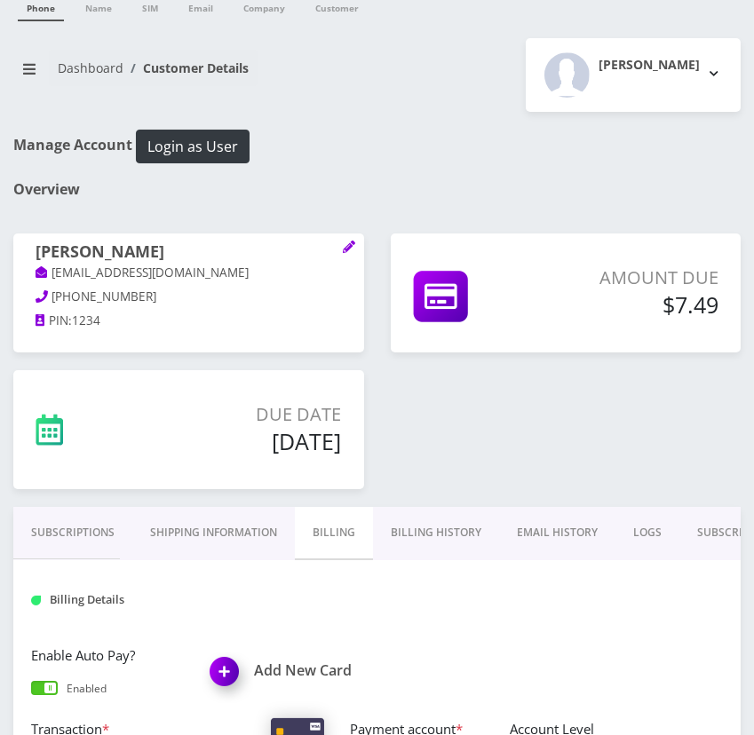
click at [394, 534] on link "Billing History" at bounding box center [436, 532] width 126 height 51
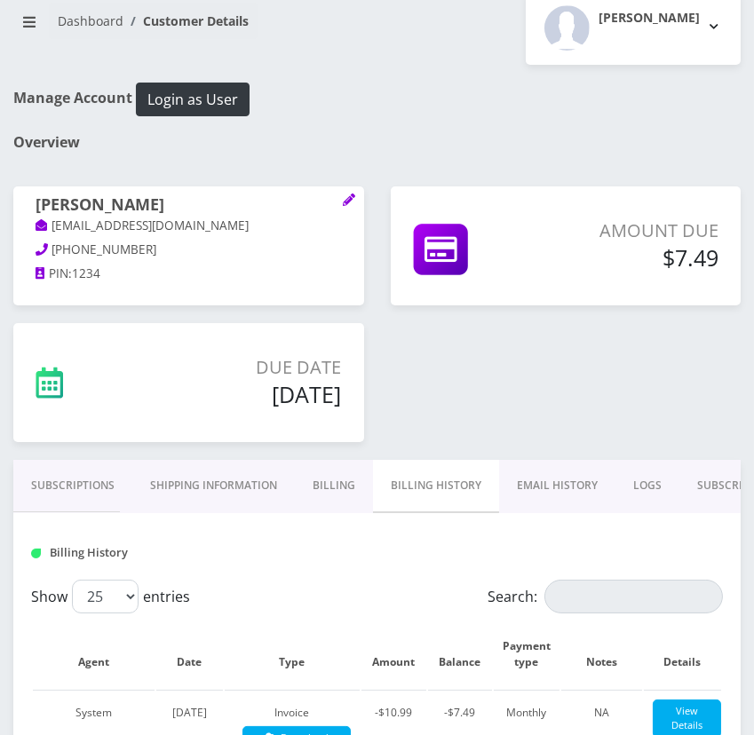
scroll to position [92, 0]
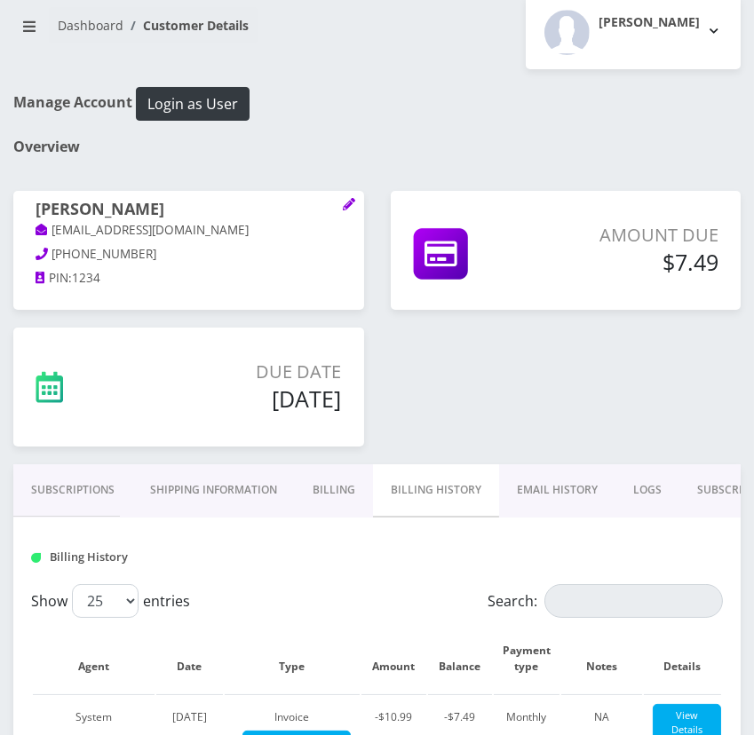
click at [72, 479] on link "Subscriptions" at bounding box center [72, 489] width 119 height 51
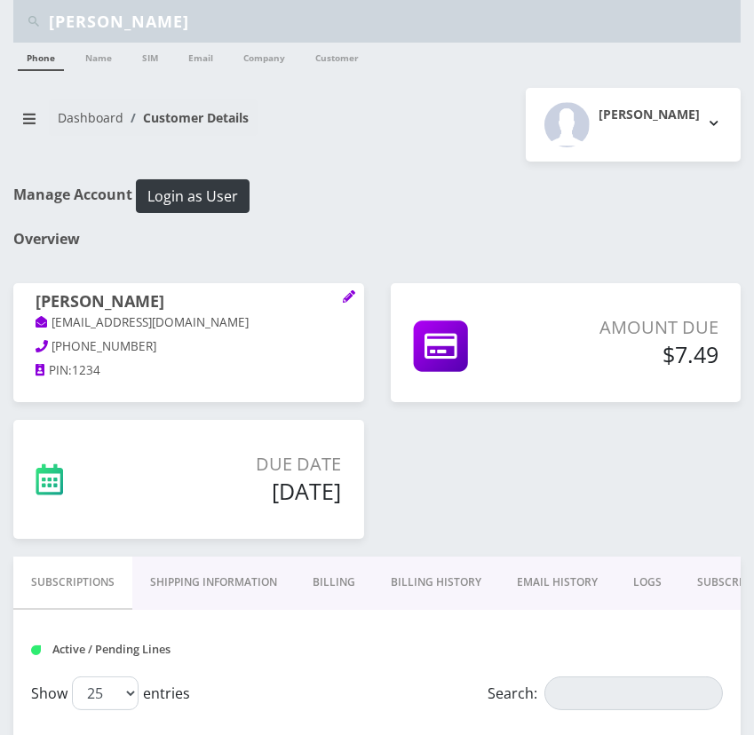
click at [428, 568] on link "Billing History" at bounding box center [436, 582] width 126 height 51
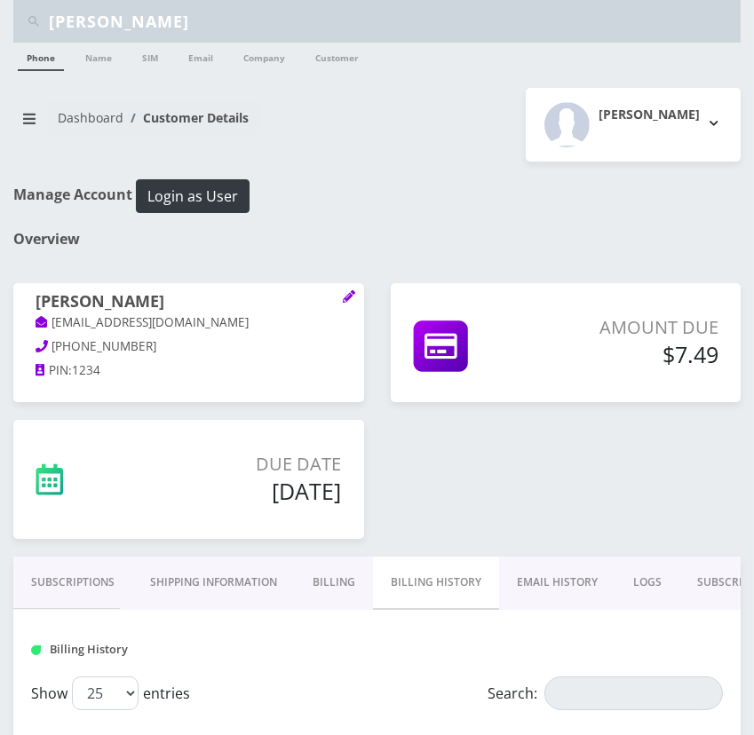
click at [134, 32] on input "Rochelle Safdieh" at bounding box center [392, 21] width 687 height 34
paste input "shira levinson"
type input "shira levinson"
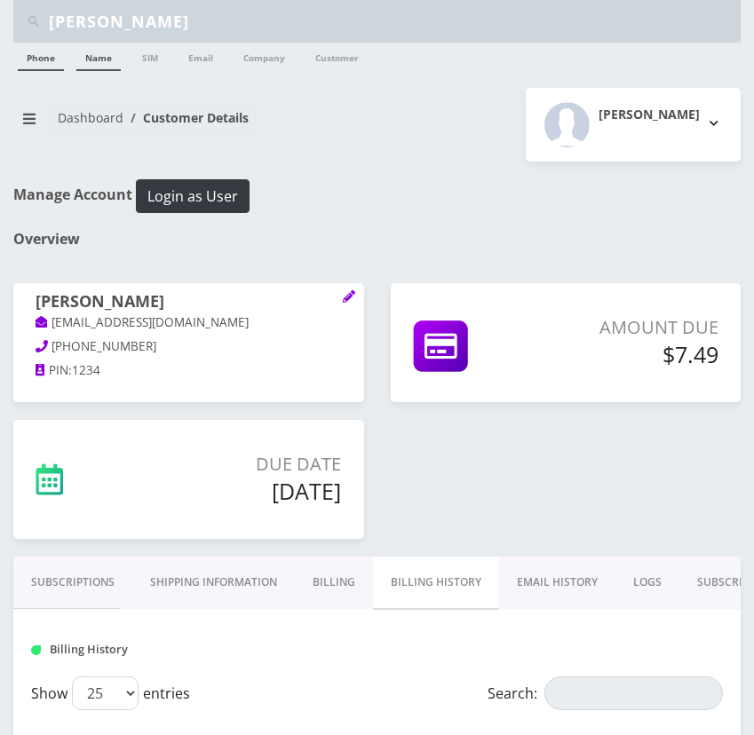
click at [118, 62] on link "Name" at bounding box center [98, 57] width 44 height 28
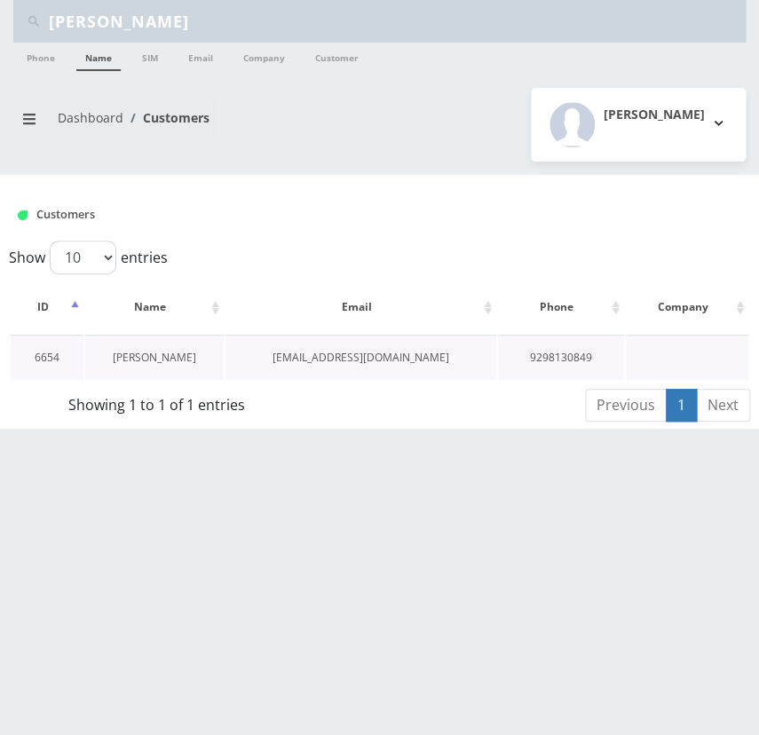
click at [154, 360] on link "[PERSON_NAME]" at bounding box center [154, 357] width 83 height 15
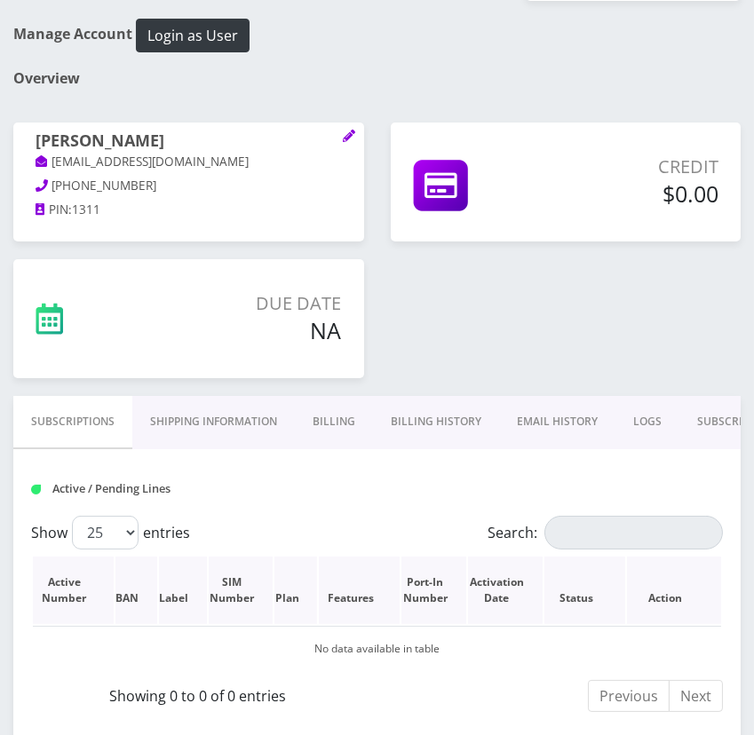
scroll to position [484, 0]
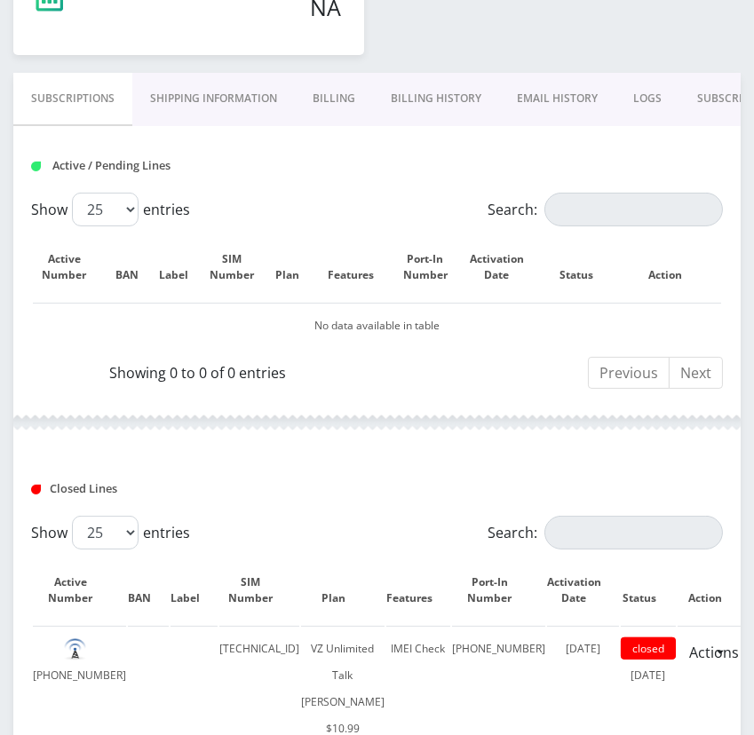
click at [434, 91] on link "Billing History" at bounding box center [436, 98] width 126 height 51
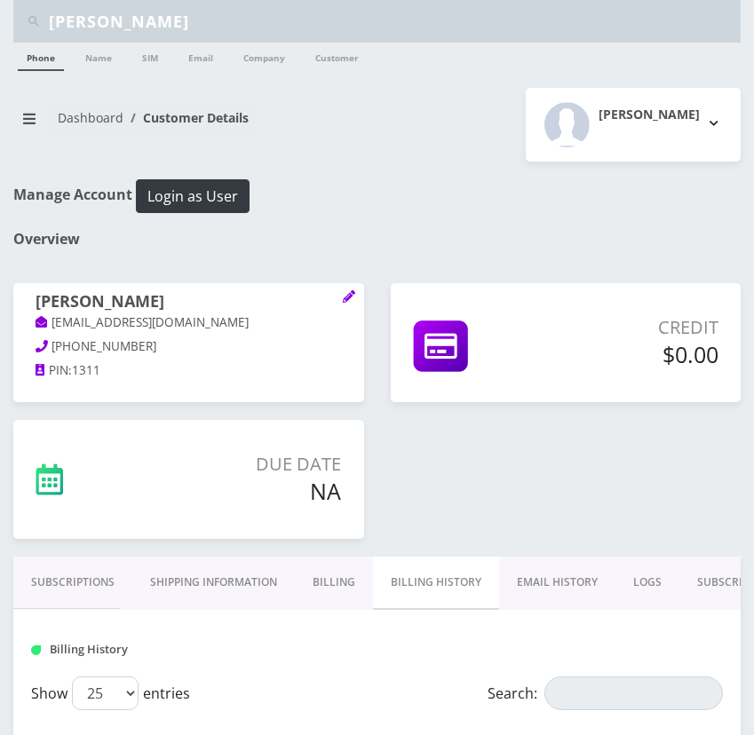
click at [128, 12] on input "[PERSON_NAME]" at bounding box center [392, 21] width 687 height 34
paste input "[PERSON_NAME]"
type input "[PERSON_NAME]"
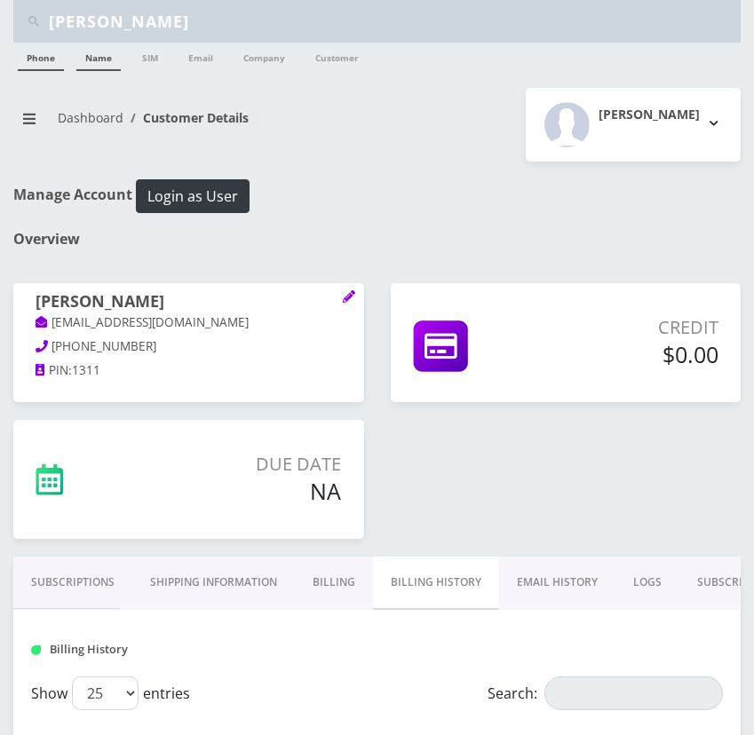
click at [114, 54] on link "Name" at bounding box center [98, 57] width 44 height 28
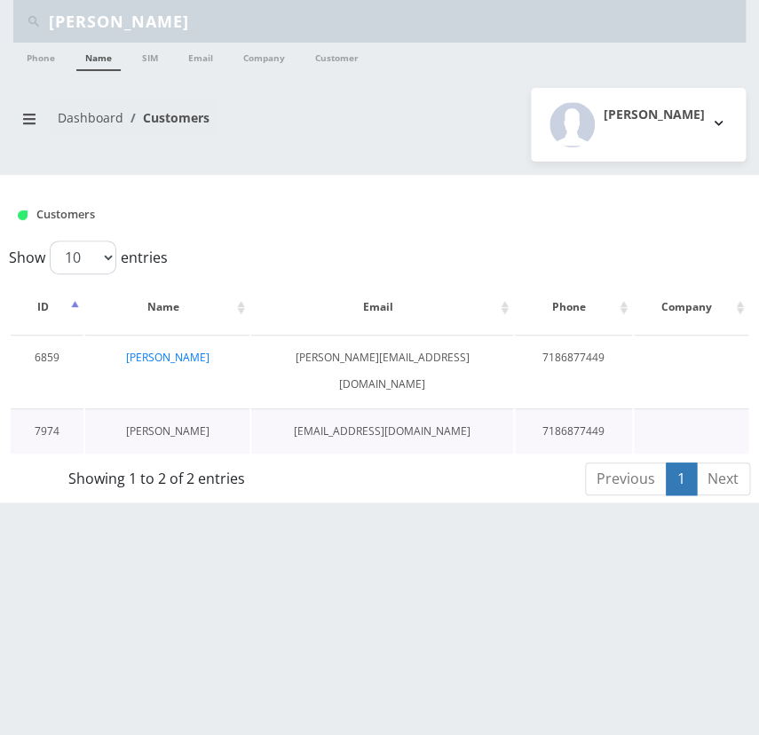
click at [209, 423] on link "[PERSON_NAME]" at bounding box center [167, 430] width 83 height 15
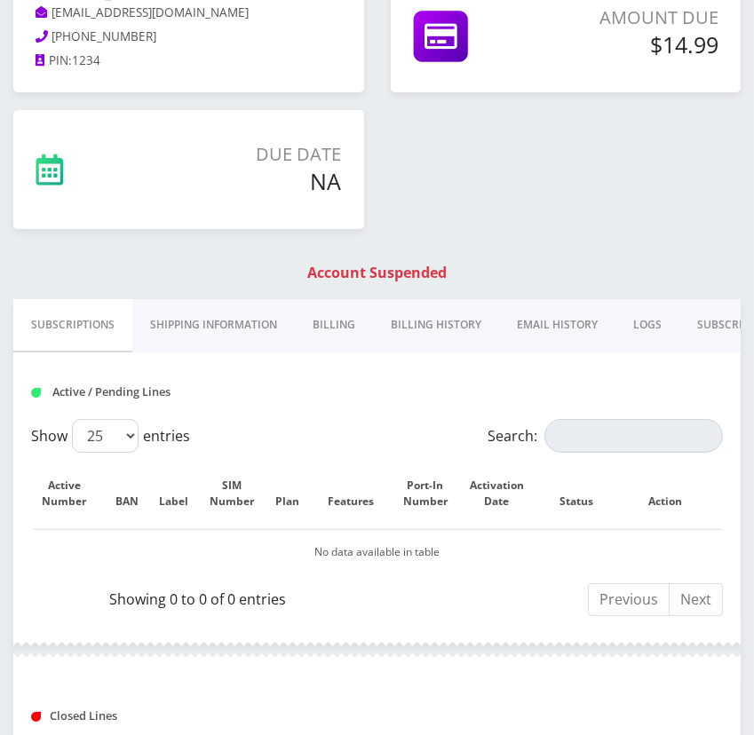
scroll to position [161, 0]
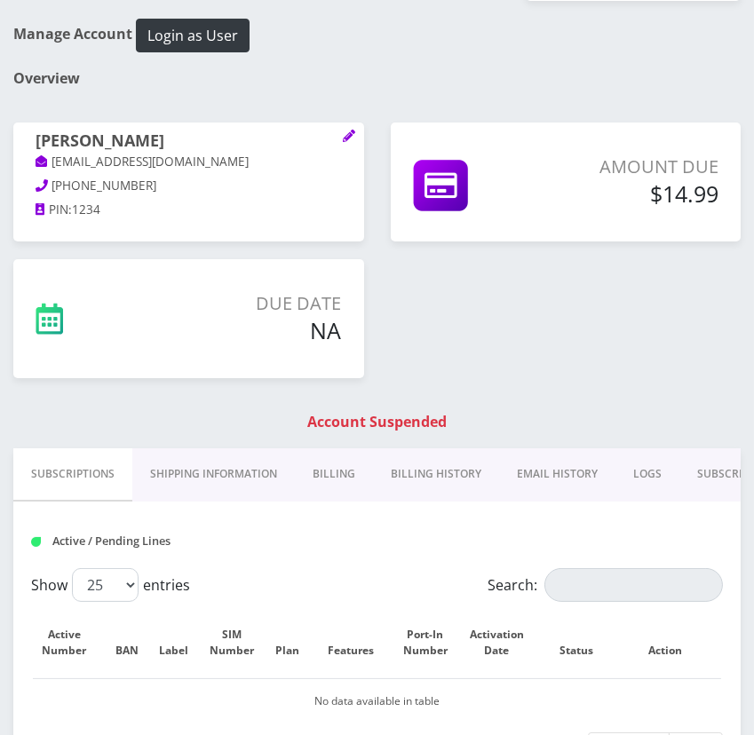
click at [429, 473] on link "Billing History" at bounding box center [436, 473] width 126 height 51
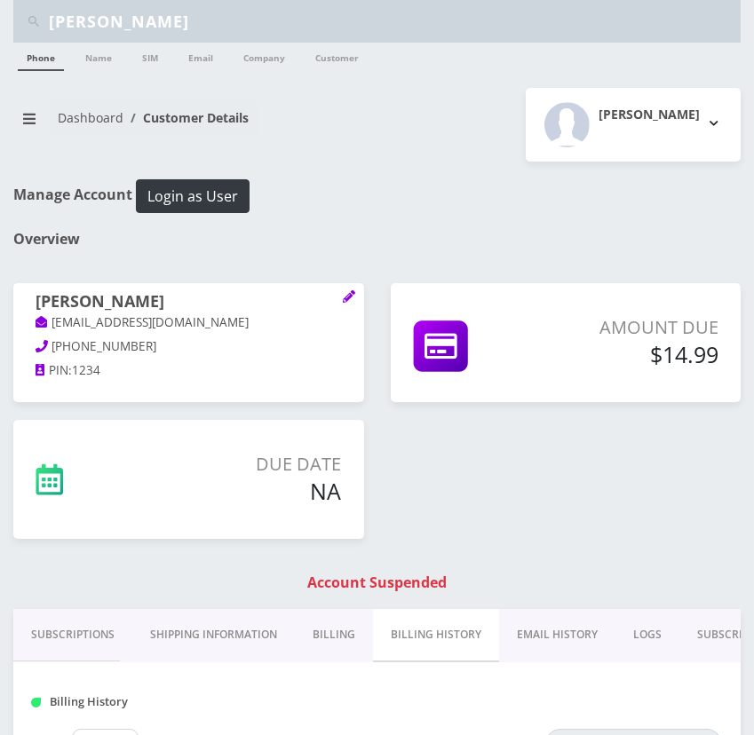
click at [240, 20] on input "Ben Feuchtwanger" at bounding box center [392, 21] width 687 height 34
paste input "rachie Siff"
type input "[PERSON_NAME]"
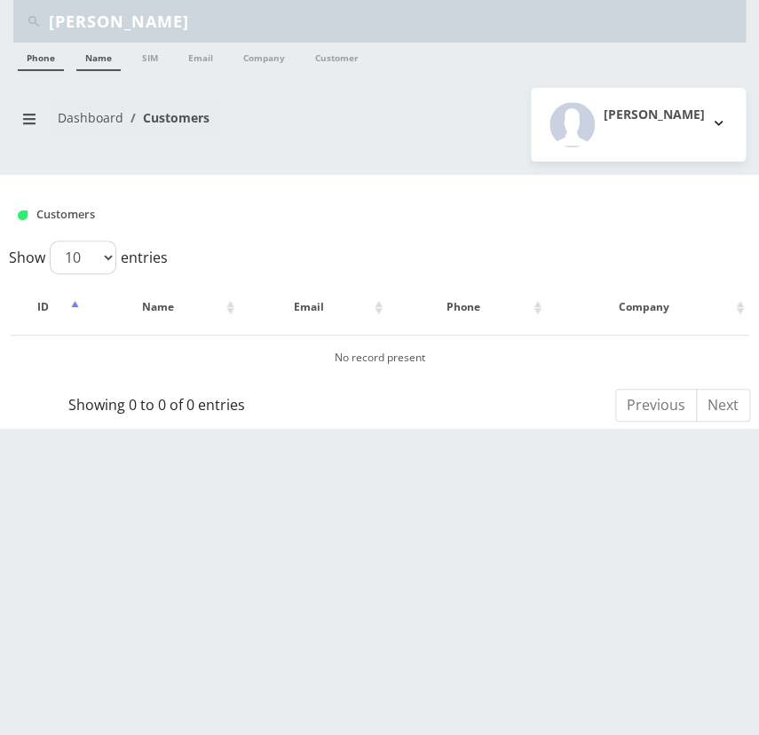
click at [107, 61] on link "Name" at bounding box center [98, 57] width 44 height 28
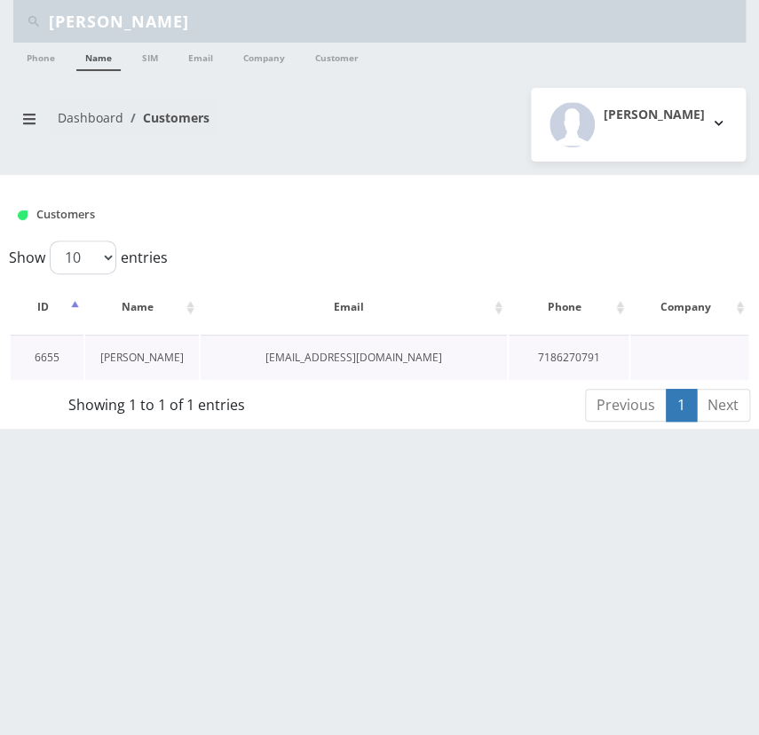
click at [164, 353] on link "[PERSON_NAME]" at bounding box center [141, 357] width 83 height 15
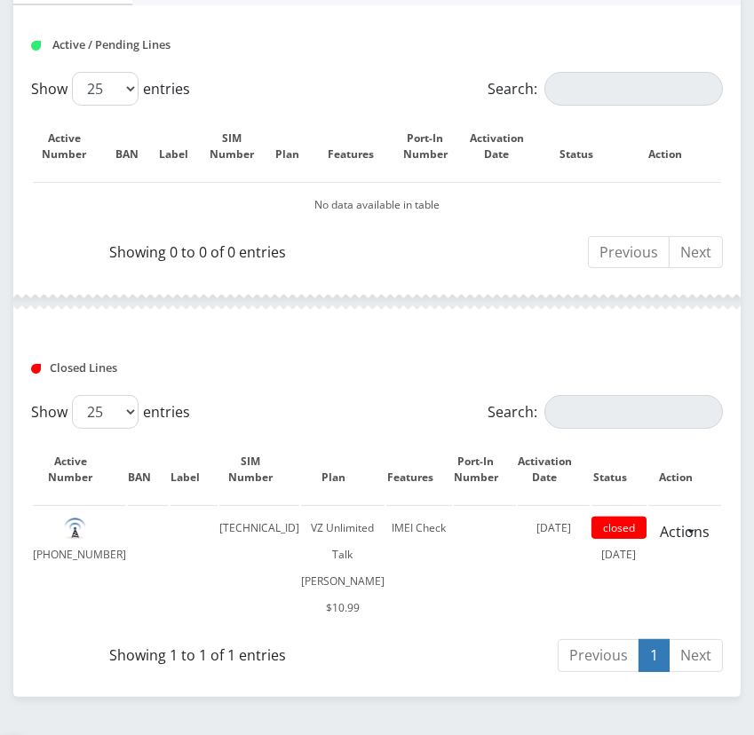
scroll to position [675, 0]
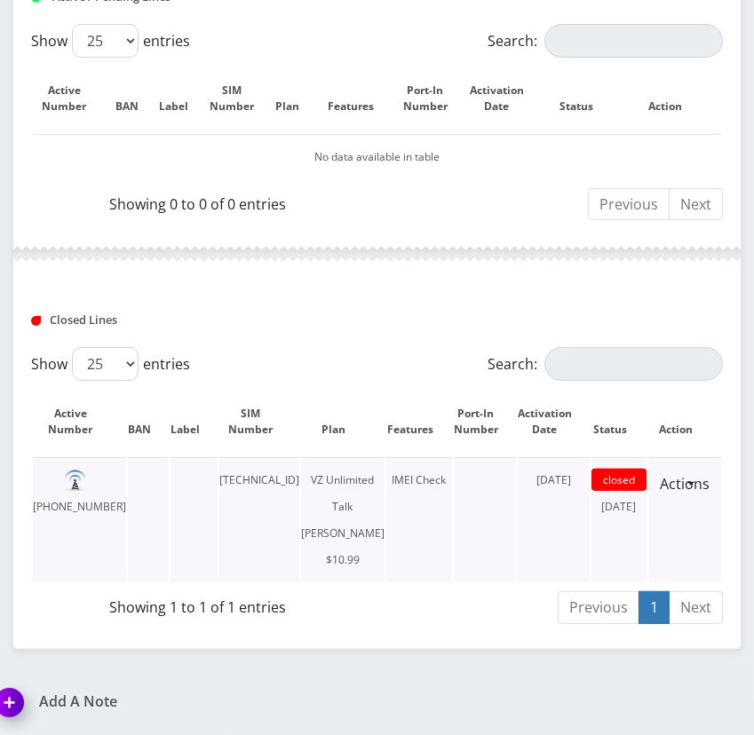
click at [82, 480] on td "929-745-8830" at bounding box center [79, 519] width 93 height 125
drag, startPoint x: 82, startPoint y: 480, endPoint x: 74, endPoint y: 462, distance: 19.5
click at [74, 462] on td "929-745-8830" at bounding box center [79, 519] width 93 height 125
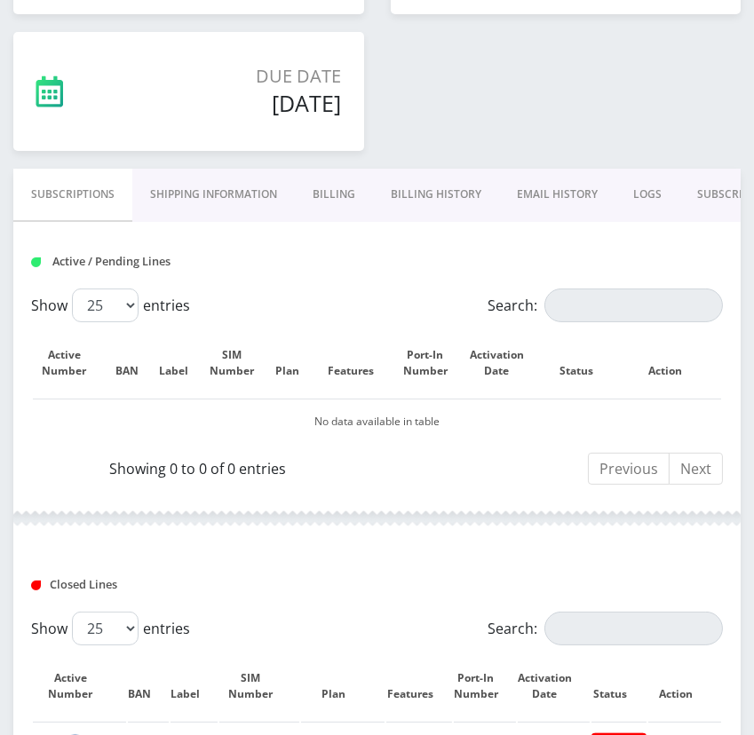
scroll to position [353, 0]
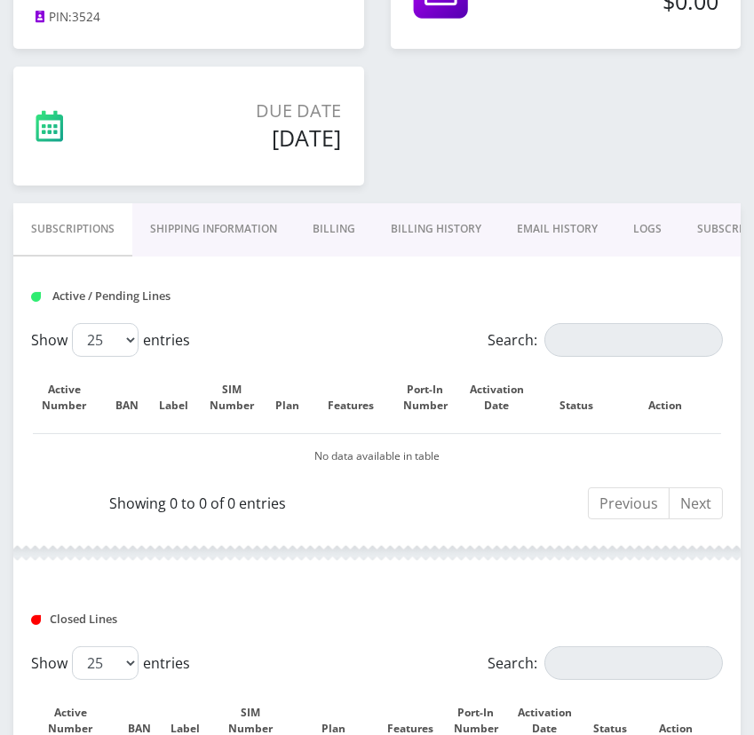
click at [446, 223] on link "Billing History" at bounding box center [436, 228] width 126 height 51
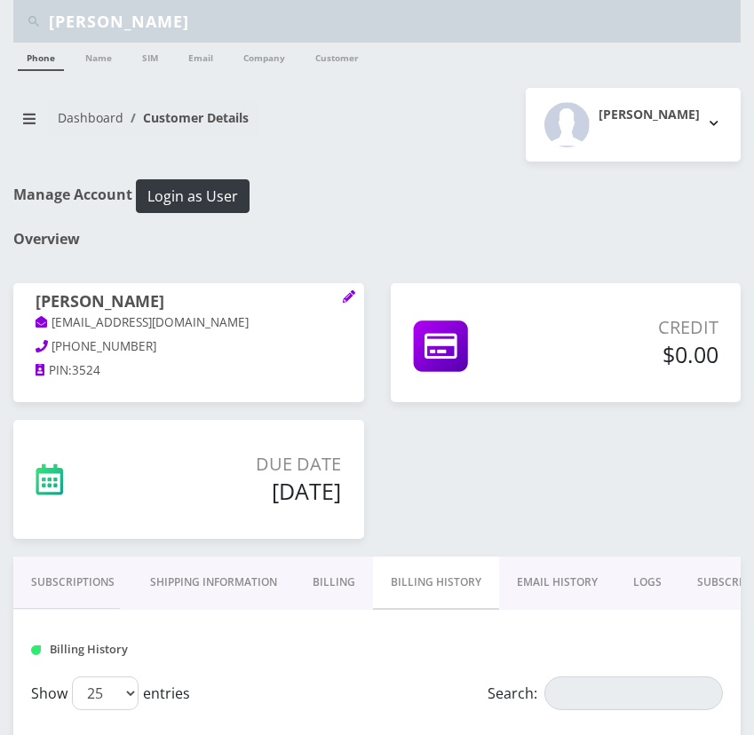
click at [214, 14] on input "Brachie Siff" at bounding box center [392, 21] width 687 height 34
paste input "[PERSON_NAME]"
type input "[PERSON_NAME]"
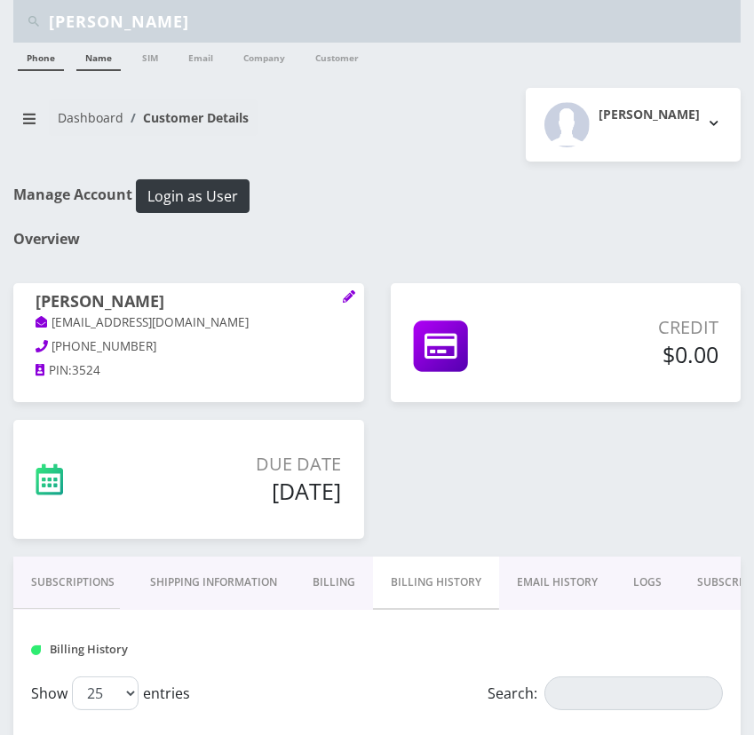
click at [108, 51] on link "Name" at bounding box center [98, 57] width 44 height 28
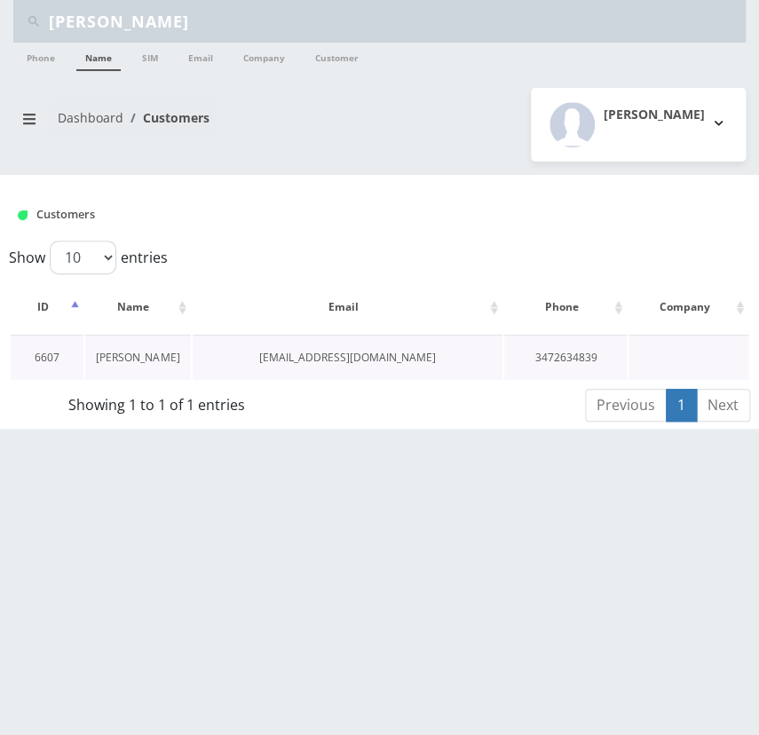
click at [127, 359] on link "[PERSON_NAME]" at bounding box center [137, 357] width 83 height 15
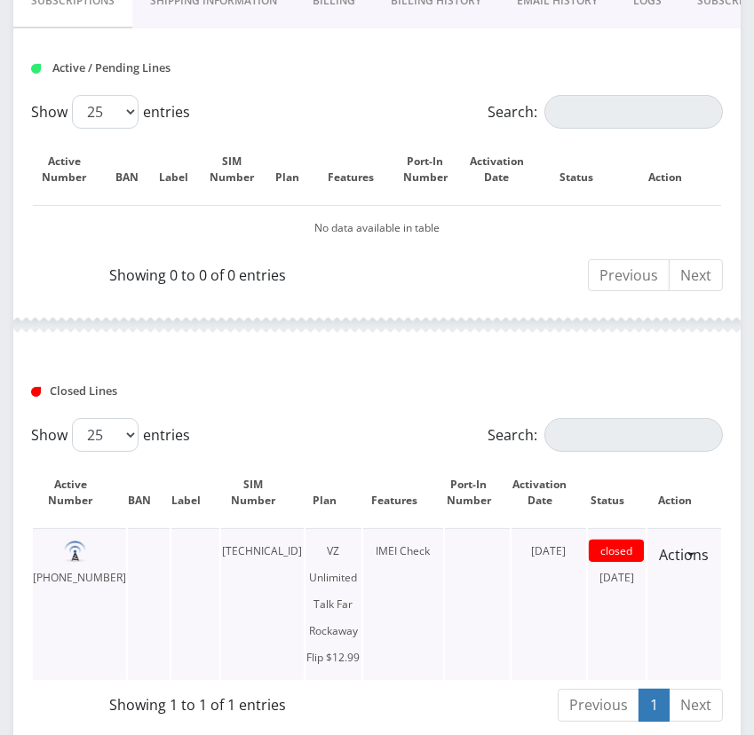
scroll to position [411, 0]
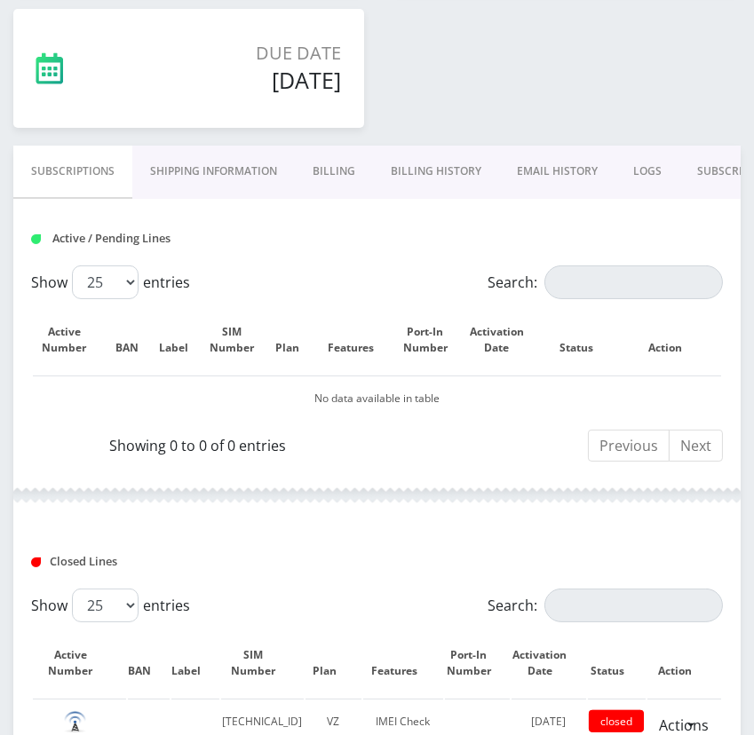
click at [331, 169] on link "Billing" at bounding box center [334, 171] width 78 height 51
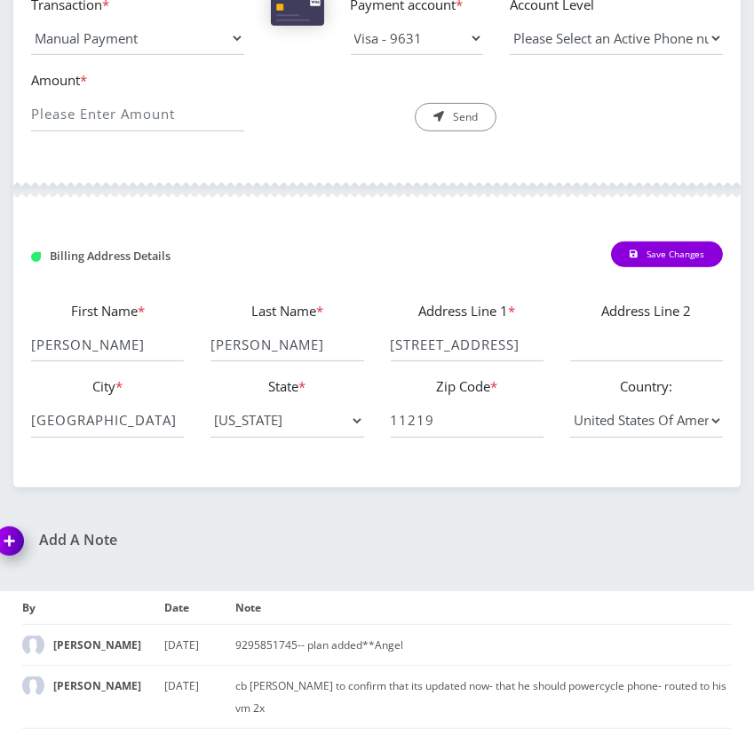
scroll to position [242, 0]
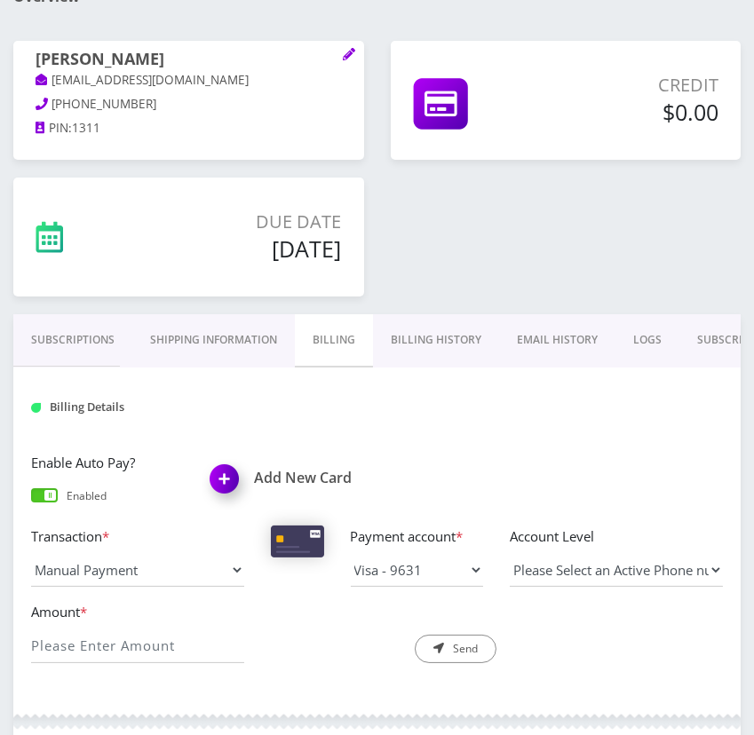
click at [402, 322] on link "Billing History" at bounding box center [436, 339] width 126 height 51
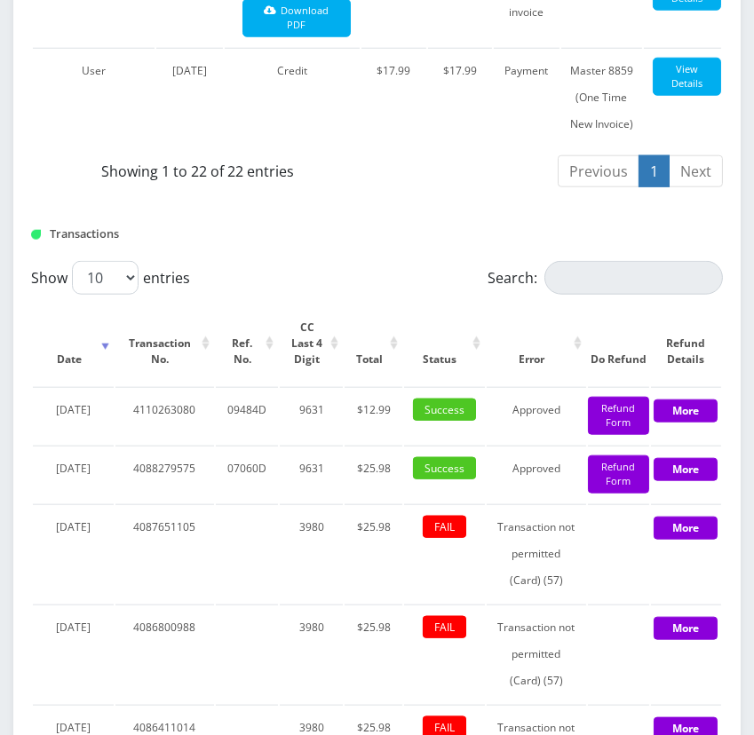
scroll to position [2421, 0]
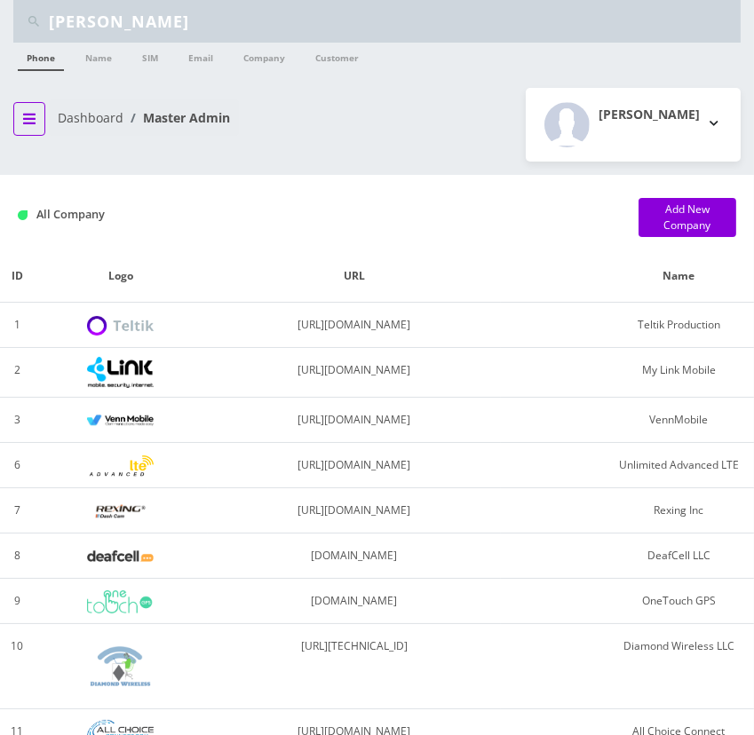
click at [27, 112] on icon "breadcrumb" at bounding box center [29, 119] width 12 height 14
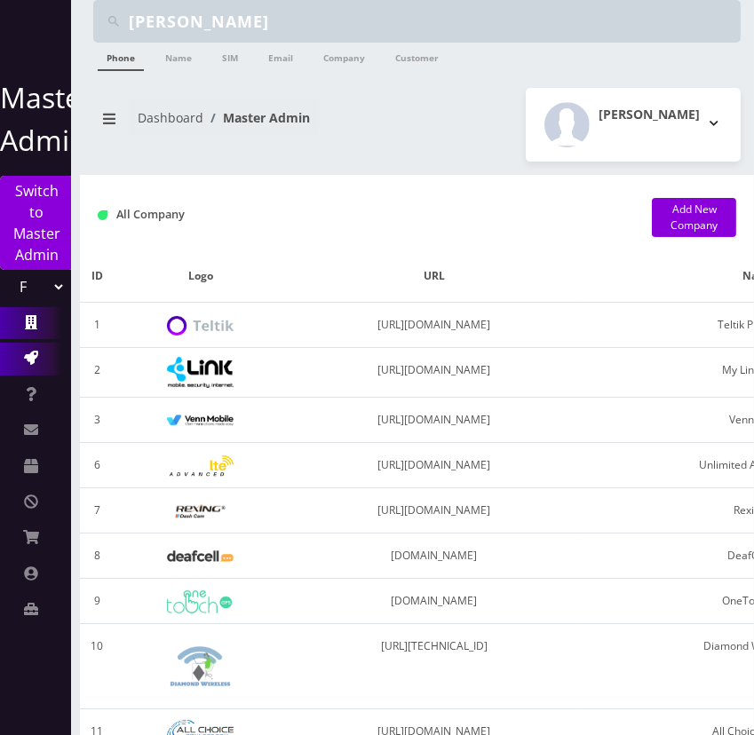
click at [18, 359] on link "Action Queues" at bounding box center [35, 359] width 71 height 32
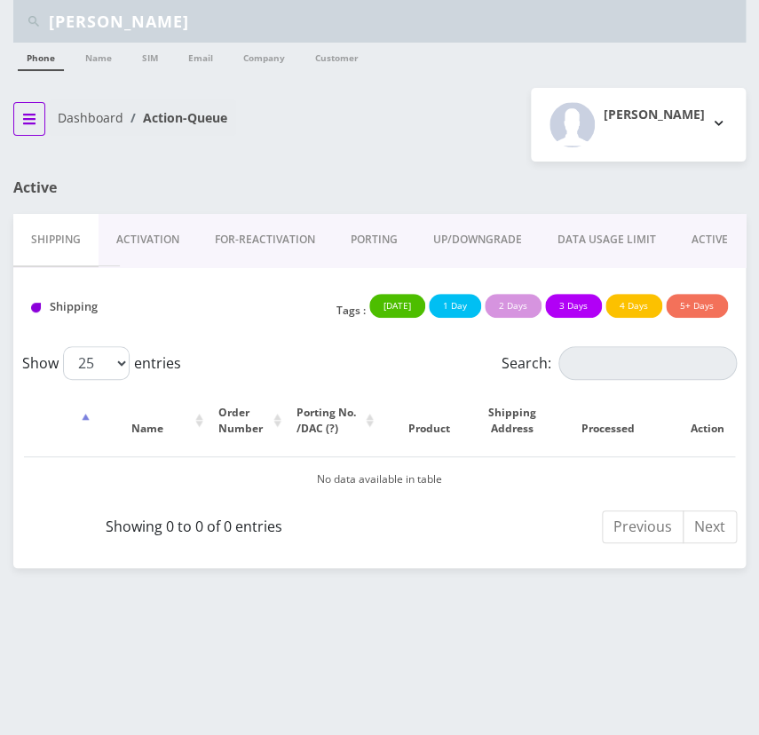
click at [40, 115] on button "breadcrumb" at bounding box center [29, 119] width 32 height 34
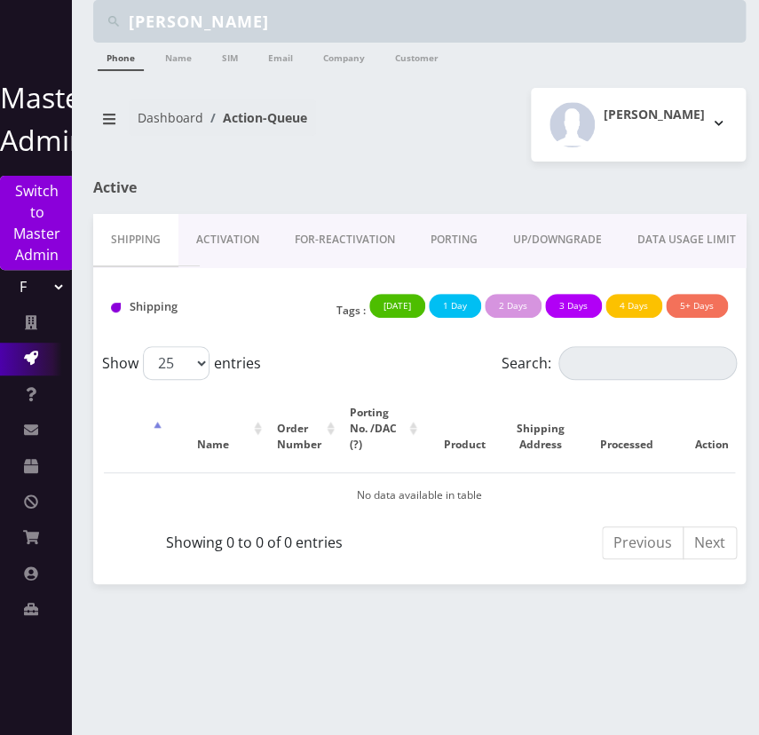
click at [57, 284] on select "Teltik Production My Link Mobile VennMobile Unlimited Advanced LTE [PERSON_NAME…" at bounding box center [35, 287] width 60 height 34
select select "1"
click at [5, 270] on select "Teltik Production My Link Mobile VennMobile Unlimited Advanced LTE [PERSON_NAME…" at bounding box center [35, 287] width 60 height 34
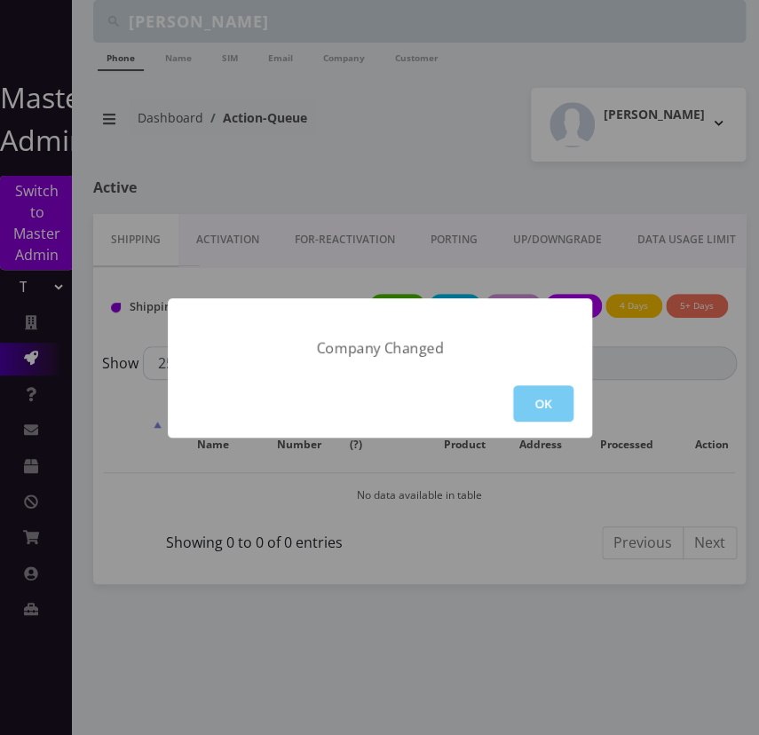
click at [547, 394] on button "OK" at bounding box center [543, 403] width 60 height 36
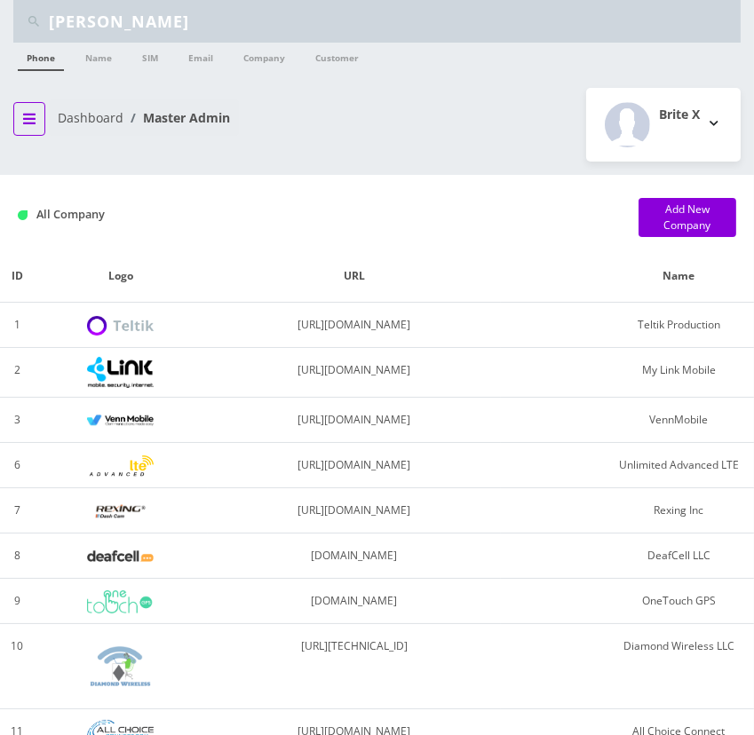
click at [36, 110] on button "breadcrumb" at bounding box center [29, 119] width 32 height 34
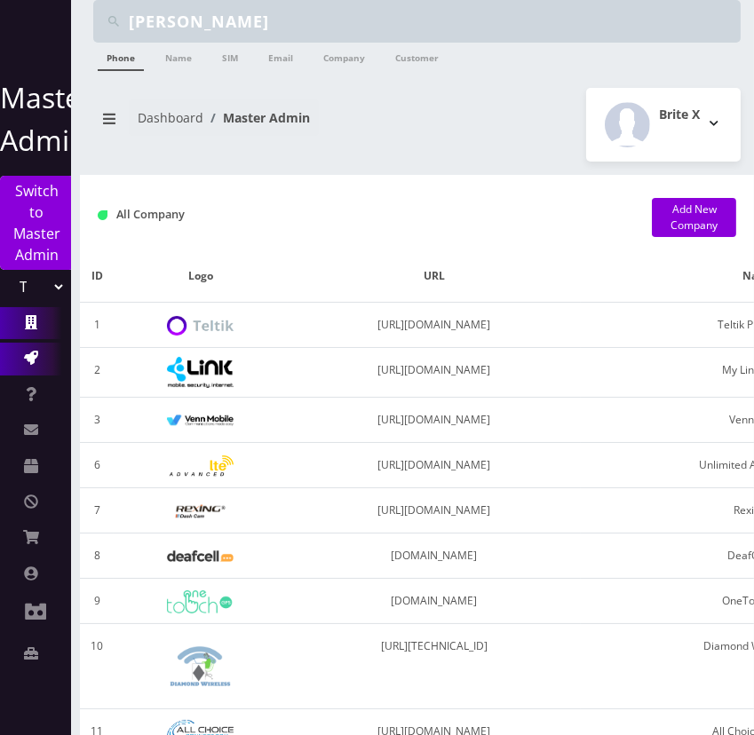
click at [20, 352] on link "Action Queues" at bounding box center [35, 359] width 71 height 32
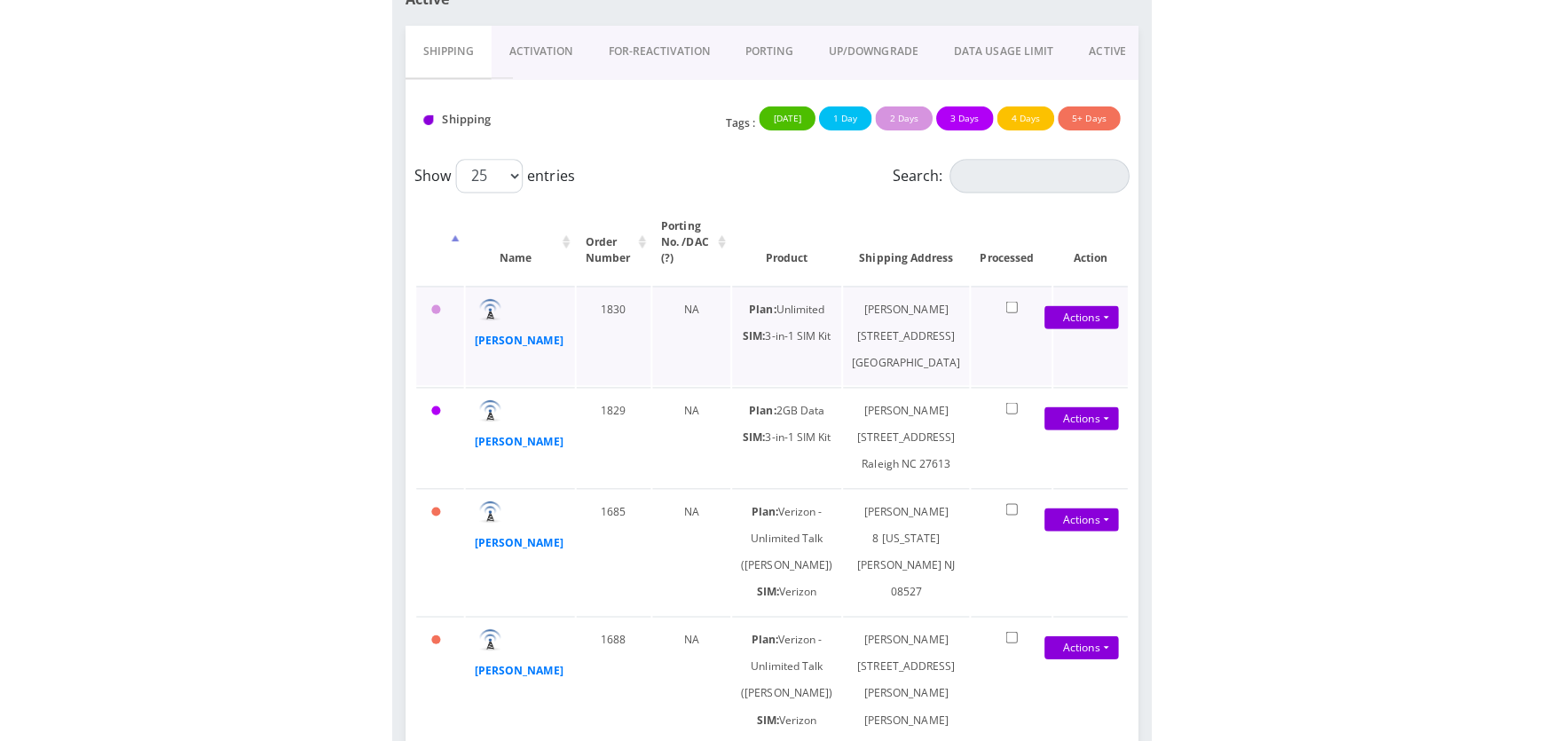
scroll to position [161, 0]
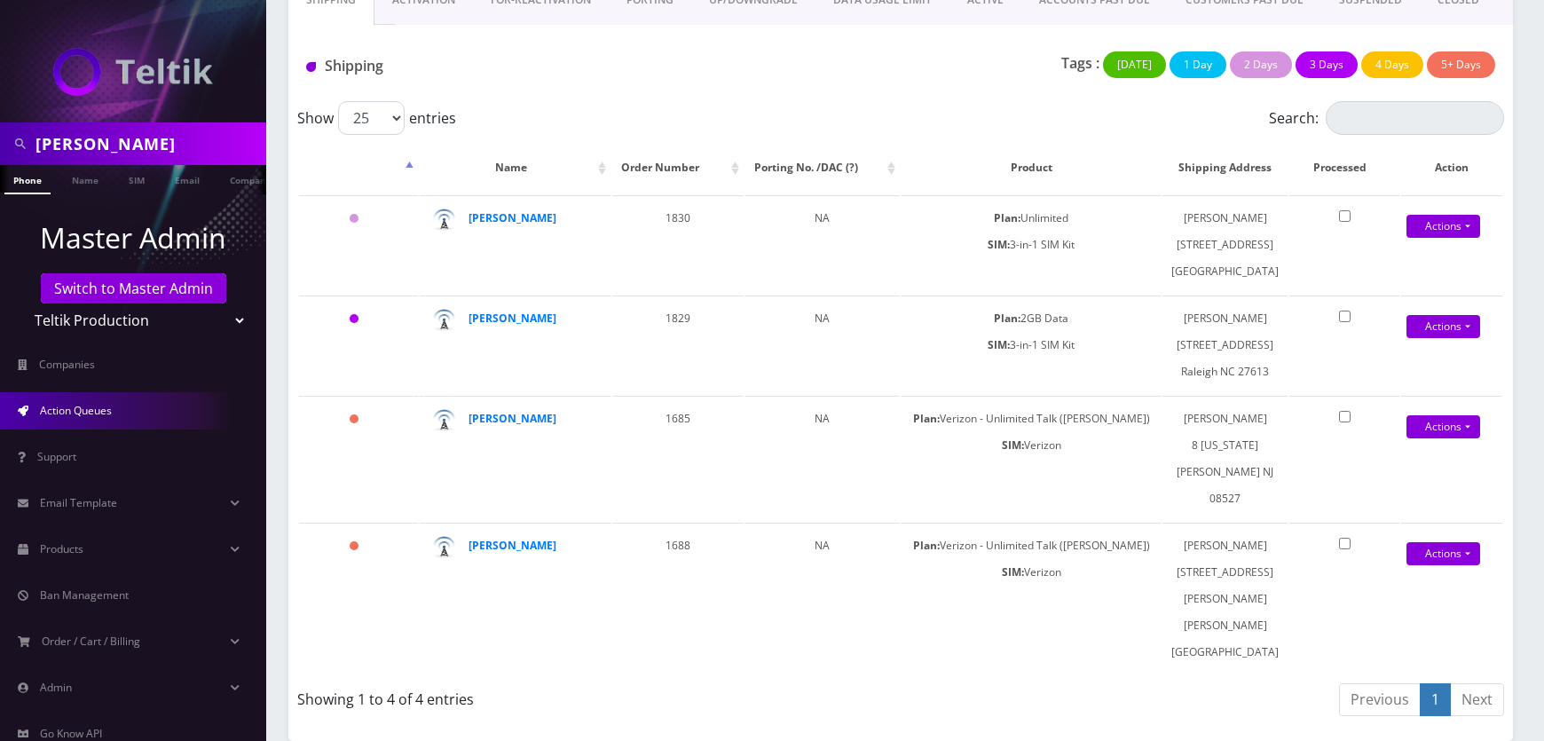
click at [137, 322] on select "Teltik Production My Link Mobile VennMobile Unlimited Advanced LTE Rexing Inc D…" at bounding box center [133, 321] width 226 height 34
select select "15"
click at [20, 304] on select "Teltik Production My Link Mobile VennMobile Unlimited Advanced LTE Rexing Inc D…" at bounding box center [133, 321] width 226 height 34
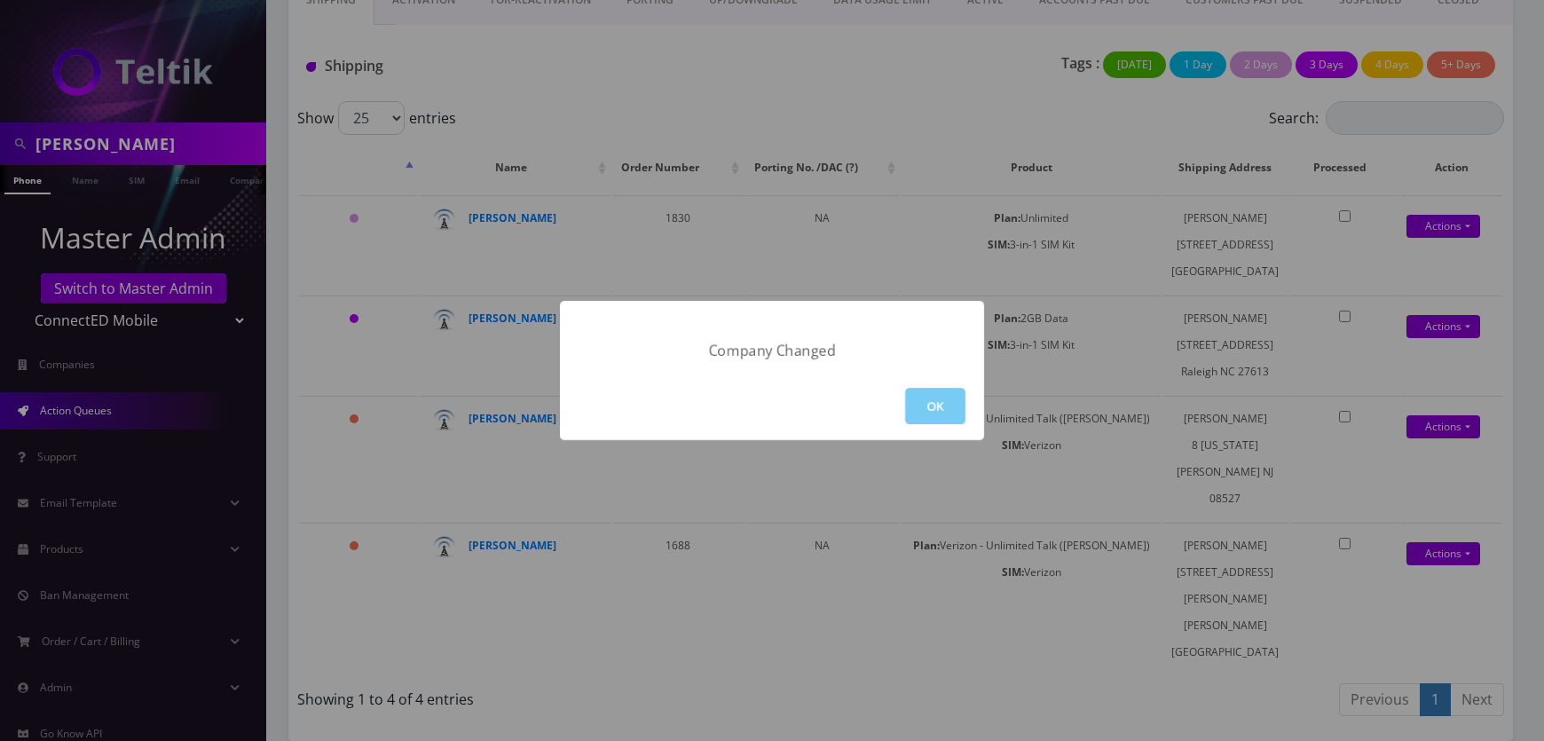
click at [758, 401] on button "OK" at bounding box center [935, 406] width 60 height 36
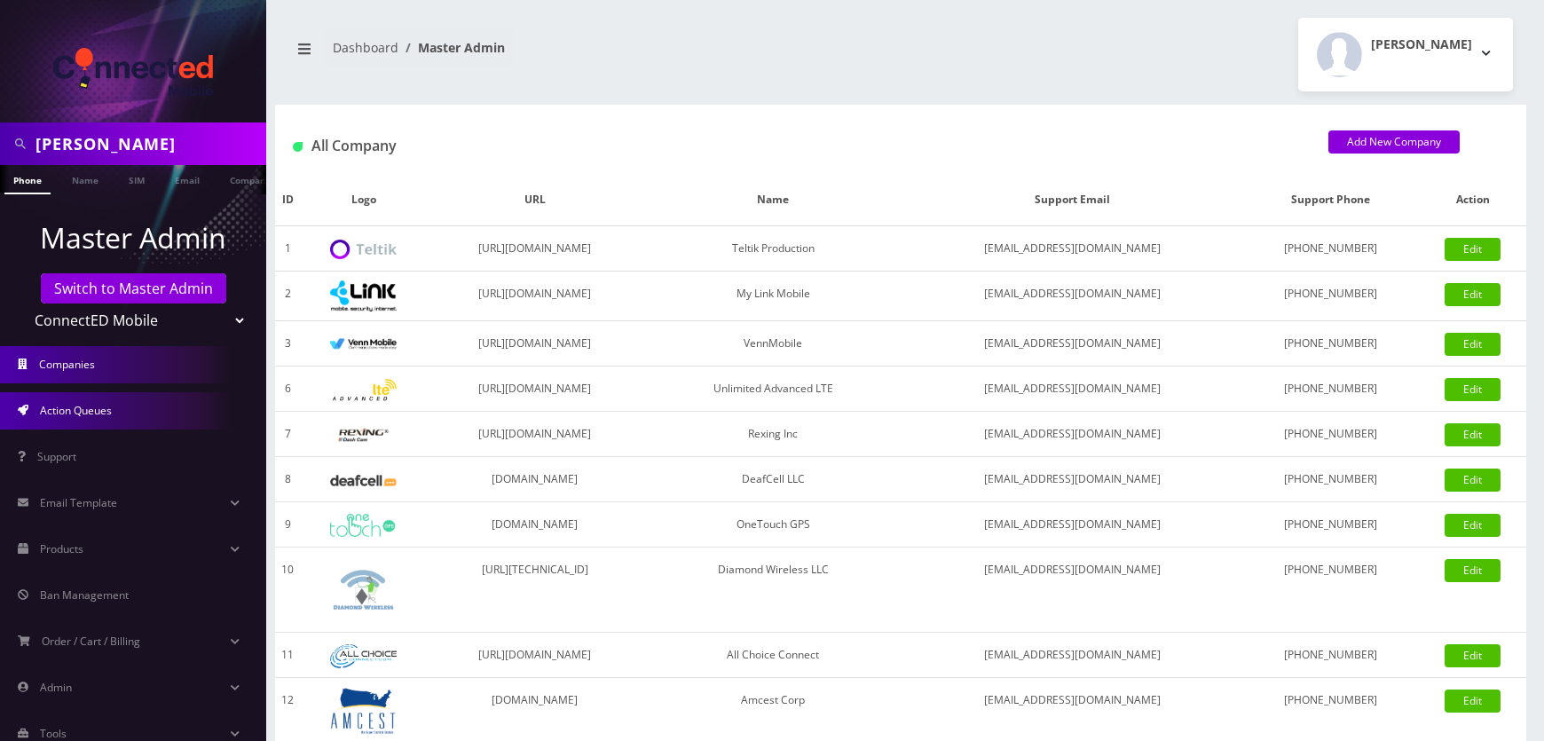
click at [137, 412] on link "Action Queues" at bounding box center [133, 410] width 266 height 37
